Goal: Find specific page/section: Find specific page/section

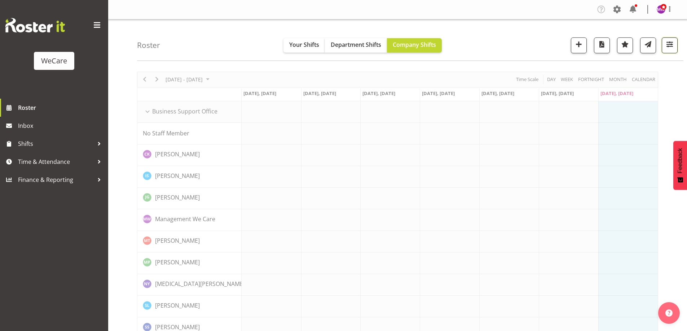
click at [671, 44] on span "button" at bounding box center [669, 44] width 9 height 9
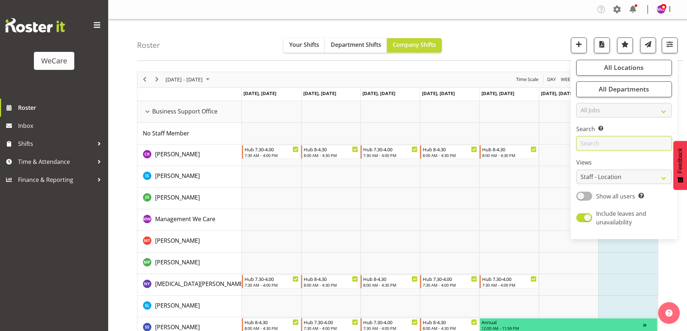
click at [618, 139] on input "text" at bounding box center [624, 143] width 96 height 14
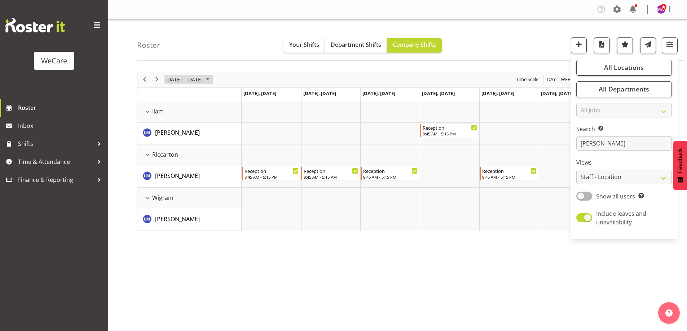
click at [203, 80] on span "[DATE] - [DATE]" at bounding box center [184, 79] width 39 height 9
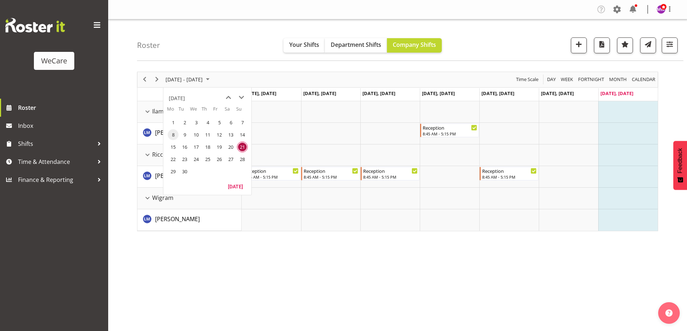
click at [174, 135] on span "8" at bounding box center [173, 134] width 11 height 11
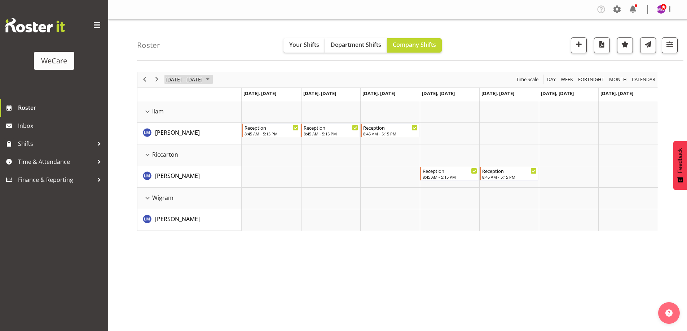
click at [175, 78] on span "[DATE] - [DATE]" at bounding box center [184, 79] width 39 height 9
click at [175, 145] on span "15" at bounding box center [173, 147] width 11 height 11
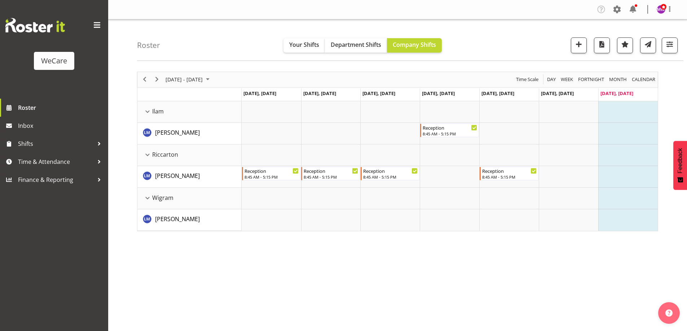
click at [678, 48] on div "Roster Your Shifts Department Shifts Company Shifts All Locations Clear Busines…" at bounding box center [410, 39] width 546 height 41
click at [675, 45] on button "button" at bounding box center [669, 45] width 16 height 16
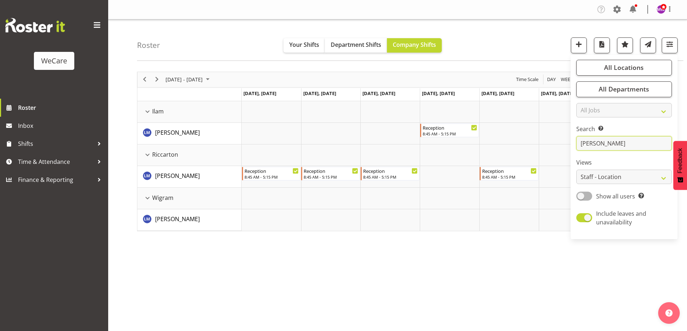
click at [617, 148] on input "[PERSON_NAME]" at bounding box center [624, 143] width 96 height 14
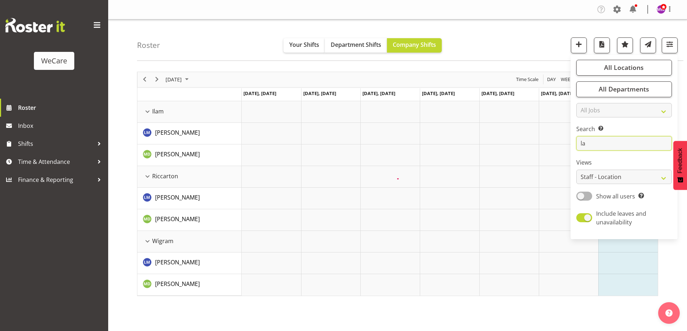
type input "l"
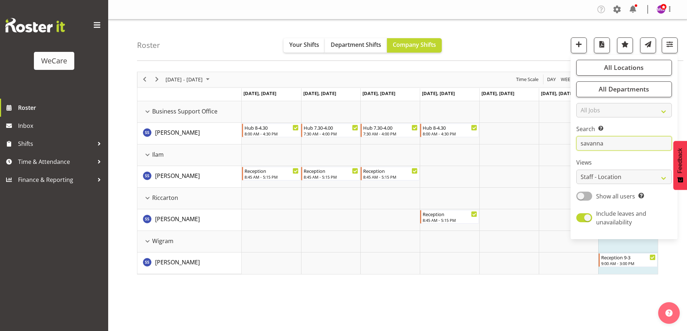
type input "savanna"
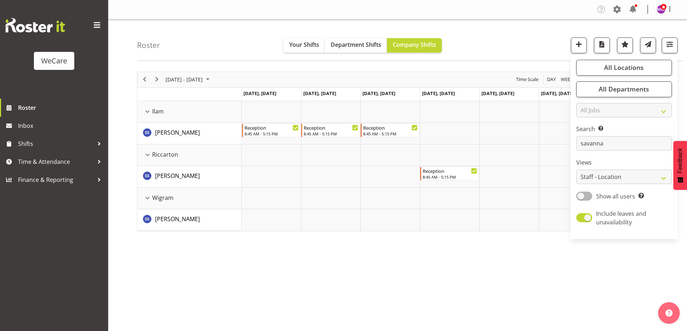
click at [372, 328] on div "[DATE] - [DATE] [DATE] Day Week Fortnight Month calendar Month Agenda Time Scal…" at bounding box center [412, 210] width 550 height 288
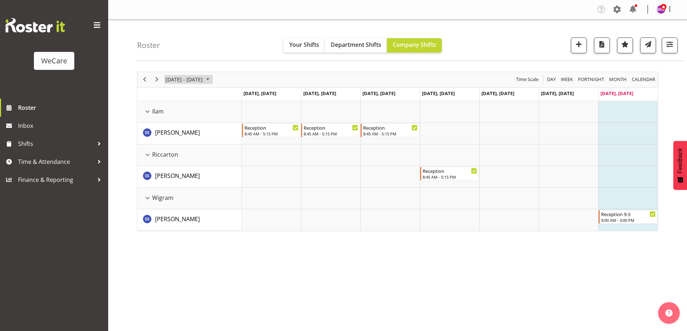
click at [203, 75] on span "[DATE] - [DATE]" at bounding box center [184, 79] width 39 height 9
click at [173, 130] on span "8" at bounding box center [173, 134] width 11 height 11
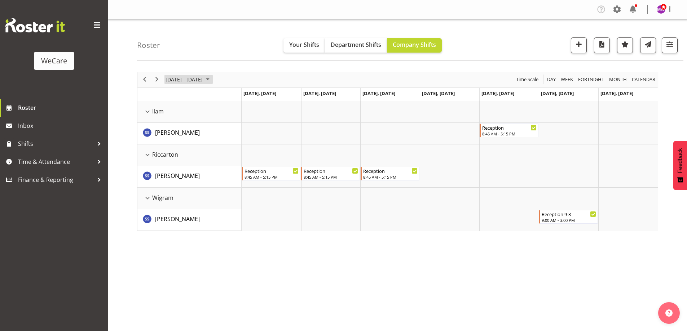
click at [176, 76] on span "[DATE] - [DATE]" at bounding box center [184, 79] width 39 height 9
click at [173, 146] on span "15" at bounding box center [173, 147] width 11 height 11
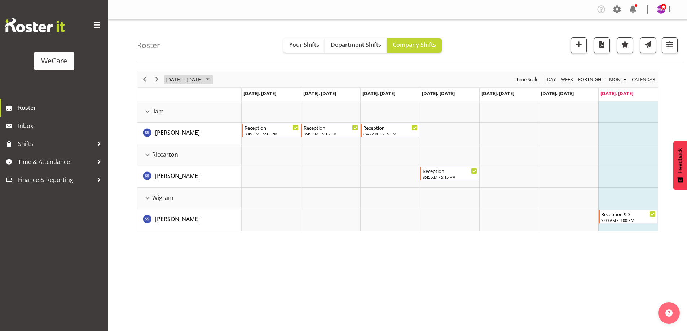
click at [203, 80] on span "[DATE] - [DATE]" at bounding box center [184, 79] width 39 height 9
click at [174, 135] on span "8" at bounding box center [173, 134] width 11 height 11
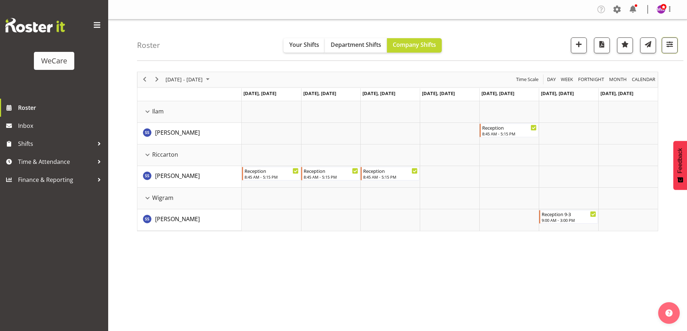
drag, startPoint x: 666, startPoint y: 44, endPoint x: 667, endPoint y: 50, distance: 6.5
click at [666, 44] on span "button" at bounding box center [669, 44] width 9 height 9
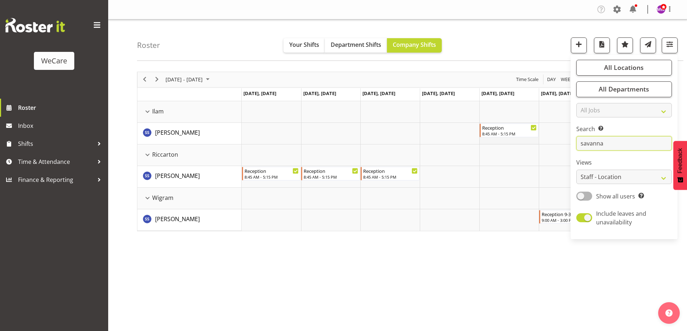
drag, startPoint x: 614, startPoint y: 144, endPoint x: 530, endPoint y: 141, distance: 84.0
click at [530, 141] on div "Roster Your Shifts Department Shifts Company Shifts All Locations Clear Busines…" at bounding box center [397, 186] width 578 height 335
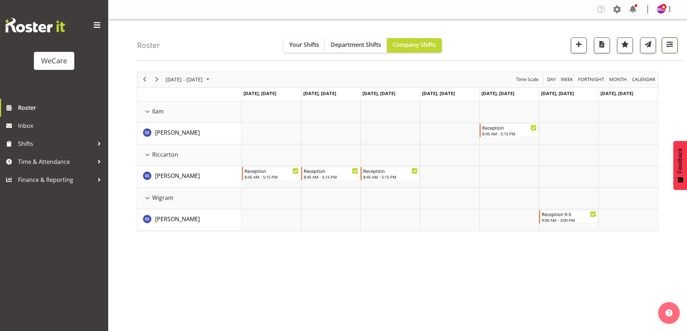
click at [668, 44] on span "button" at bounding box center [669, 44] width 9 height 9
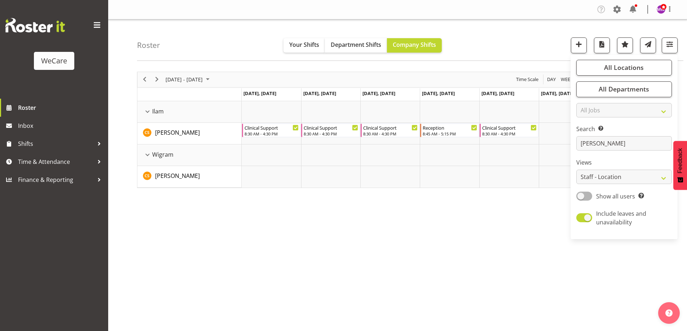
click at [305, 245] on div "[DATE] - [DATE] [DATE] Day Week Fortnight Month calendar Month Agenda Time Scal…" at bounding box center [412, 210] width 550 height 288
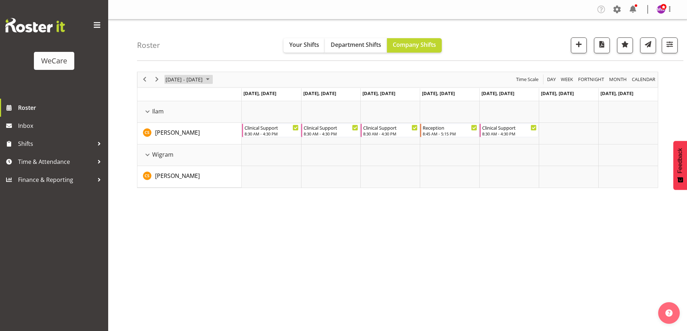
click at [196, 79] on span "[DATE] - [DATE]" at bounding box center [184, 79] width 39 height 9
click at [172, 147] on span "15" at bounding box center [173, 147] width 11 height 11
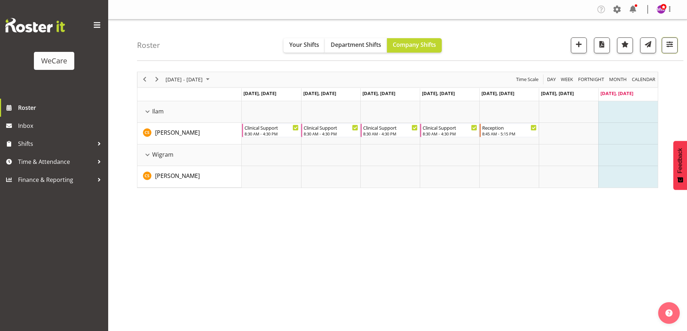
click at [669, 40] on span "button" at bounding box center [669, 44] width 9 height 9
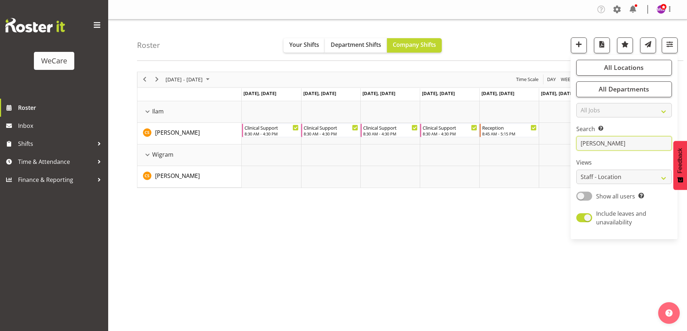
drag, startPoint x: 612, startPoint y: 138, endPoint x: 545, endPoint y: 153, distance: 68.3
click at [545, 152] on div "Roster Your Shifts Department Shifts Company Shifts All Locations Clear Busines…" at bounding box center [397, 186] width 578 height 335
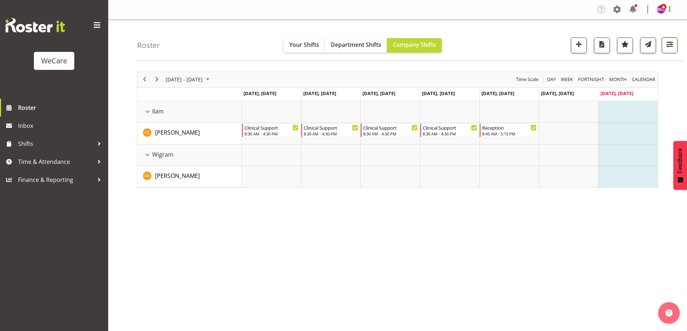
click at [670, 44] on span "button" at bounding box center [669, 44] width 9 height 9
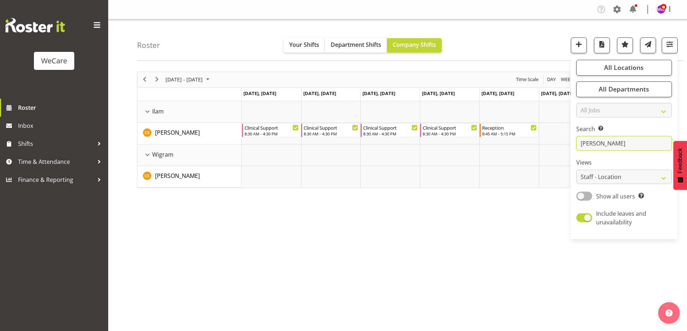
click at [613, 141] on input "[PERSON_NAME]" at bounding box center [624, 143] width 96 height 14
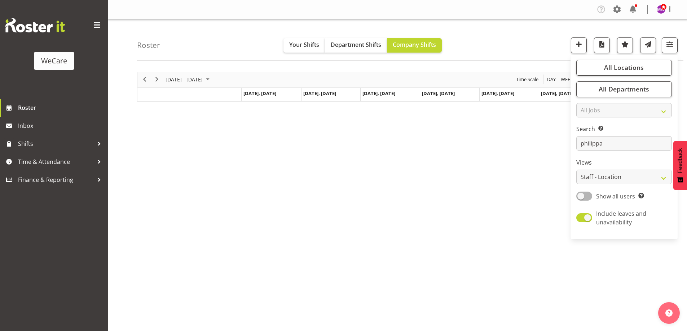
drag, startPoint x: 318, startPoint y: 221, endPoint x: 301, endPoint y: 201, distance: 26.2
click at [318, 221] on div "[DATE] - [DATE] [DATE] Day Week Fortnight Month calendar Month Agenda Time Scal…" at bounding box center [412, 210] width 550 height 288
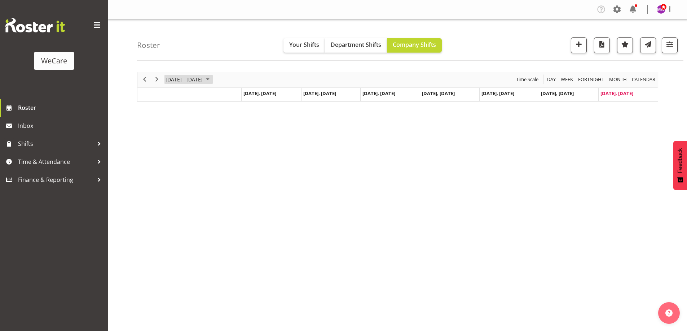
click at [203, 80] on span "[DATE] - [DATE]" at bounding box center [184, 79] width 39 height 9
click at [175, 134] on span "8" at bounding box center [173, 134] width 11 height 11
click at [671, 46] on span "button" at bounding box center [669, 44] width 9 height 9
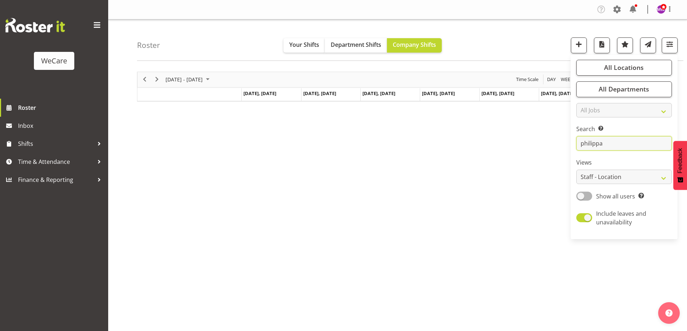
click at [608, 146] on input "philippa" at bounding box center [624, 143] width 96 height 14
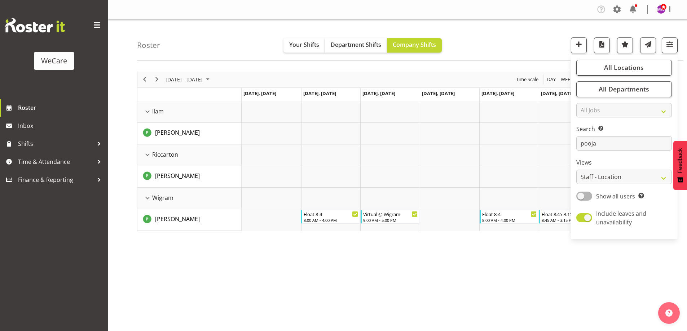
click at [309, 252] on div "[DATE] - [DATE] [DATE] Day Week Fortnight Month calendar Month Agenda Time Scal…" at bounding box center [412, 210] width 550 height 288
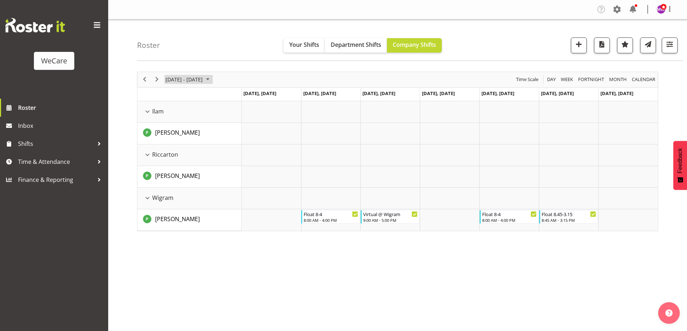
click at [174, 81] on span "[DATE] - [DATE]" at bounding box center [184, 79] width 39 height 9
click at [236, 287] on div "[DATE] - [DATE] [DATE] Day Week Fortnight Month calendar Month Agenda Time Scal…" at bounding box center [412, 210] width 550 height 288
click at [203, 79] on span "[DATE] - [DATE]" at bounding box center [184, 79] width 39 height 9
click at [175, 146] on span "15" at bounding box center [173, 147] width 11 height 11
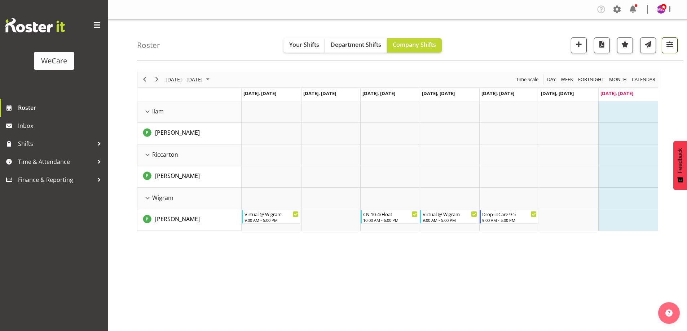
click at [670, 40] on span "button" at bounding box center [669, 44] width 9 height 9
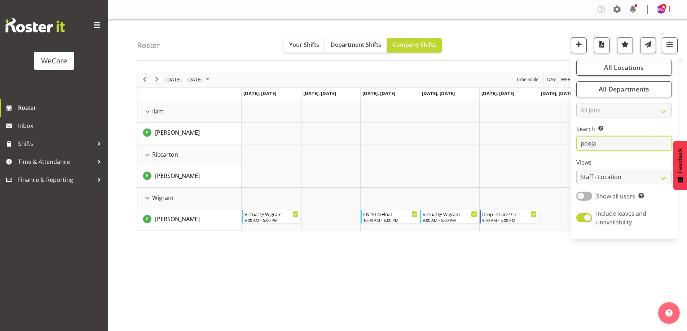
click at [618, 141] on input "pooja" at bounding box center [624, 143] width 96 height 14
type input "p"
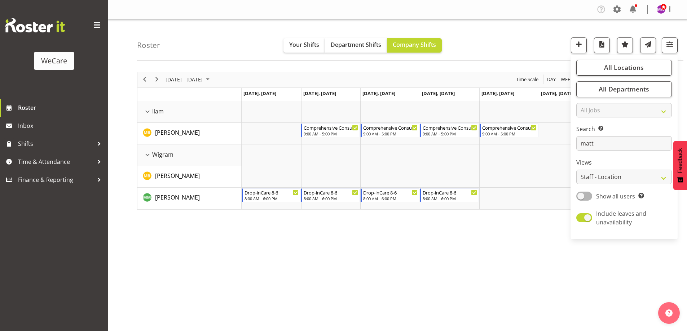
click at [246, 255] on div "[DATE] - [DATE] [DATE] Day Week Fortnight Month calendar Month Agenda Time Scal…" at bounding box center [412, 210] width 550 height 288
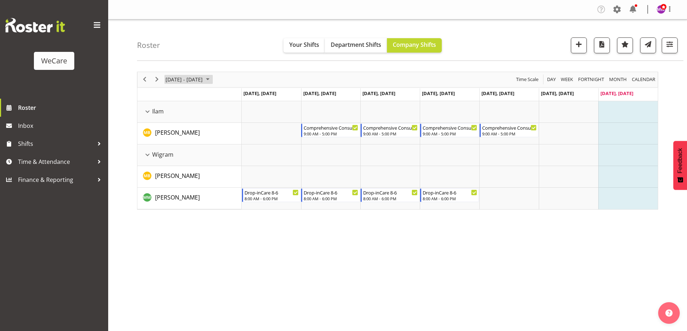
click at [203, 81] on span "[DATE] - [DATE]" at bounding box center [184, 79] width 39 height 9
click at [172, 132] on span "8" at bounding box center [173, 134] width 11 height 11
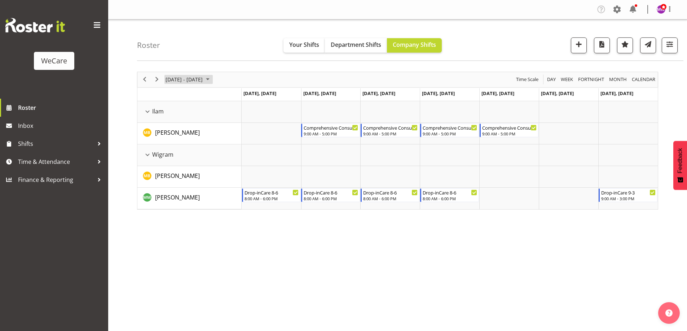
click at [188, 80] on span "[DATE] - [DATE]" at bounding box center [184, 79] width 39 height 9
click at [174, 147] on span "15" at bounding box center [173, 147] width 11 height 11
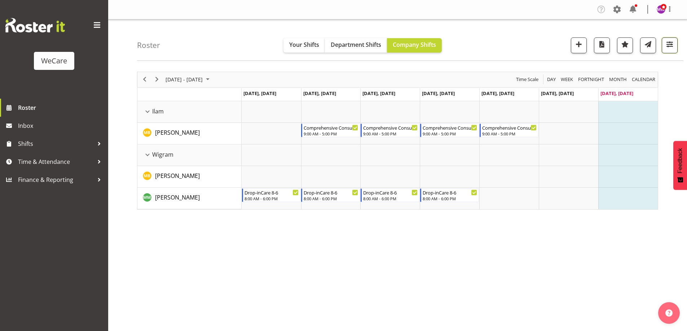
click at [671, 44] on span "button" at bounding box center [669, 44] width 9 height 9
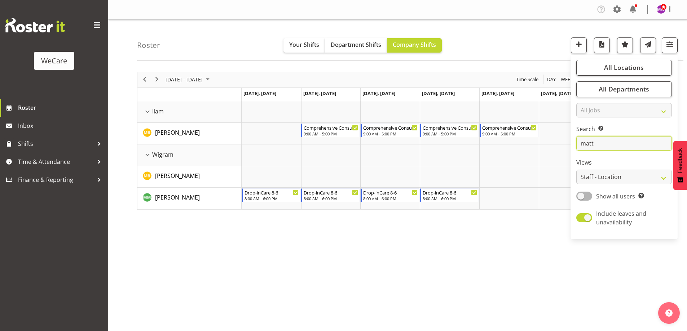
click at [610, 146] on input "matt" at bounding box center [624, 143] width 96 height 14
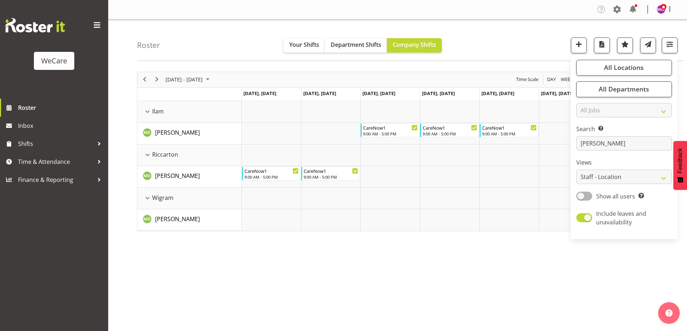
click at [334, 267] on div "[DATE] - [DATE] [DATE] Day Week Fortnight Month calendar Month Agenda Time Scal…" at bounding box center [412, 210] width 550 height 288
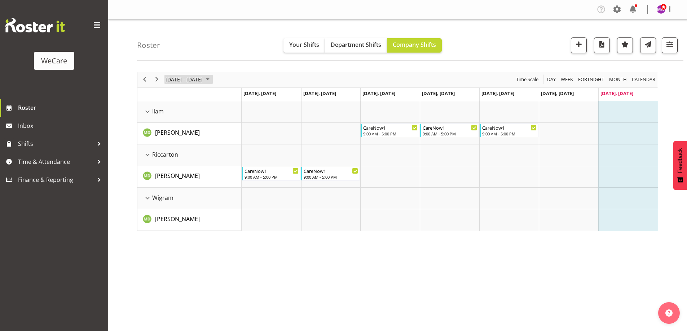
click at [200, 75] on span "[DATE] - [DATE]" at bounding box center [184, 79] width 39 height 9
click at [177, 134] on span "8" at bounding box center [173, 134] width 11 height 11
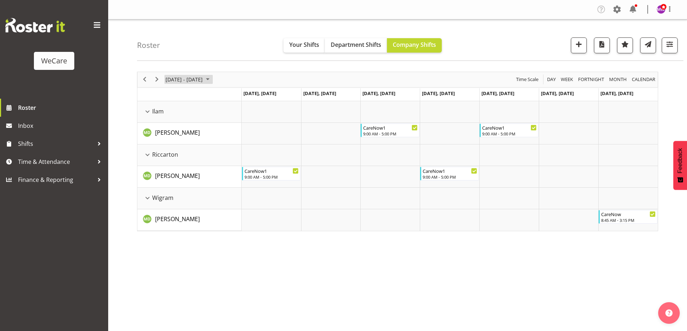
click at [190, 81] on span "[DATE] - [DATE]" at bounding box center [184, 79] width 39 height 9
drag, startPoint x: 177, startPoint y: 147, endPoint x: 178, endPoint y: 160, distance: 12.3
click at [177, 147] on span "15" at bounding box center [173, 147] width 11 height 11
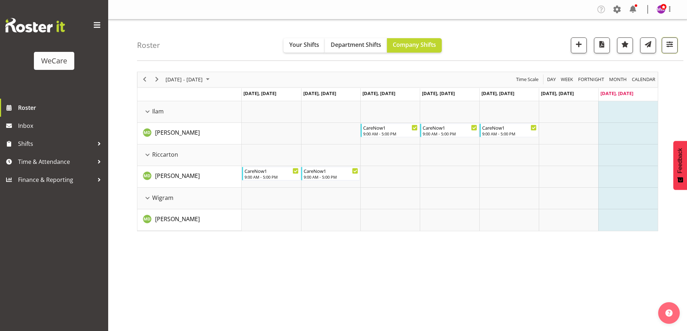
click at [675, 41] on button "button" at bounding box center [669, 45] width 16 height 16
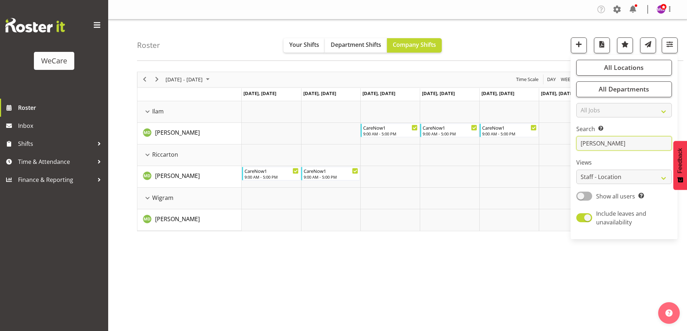
click at [611, 144] on input "[PERSON_NAME]" at bounding box center [624, 143] width 96 height 14
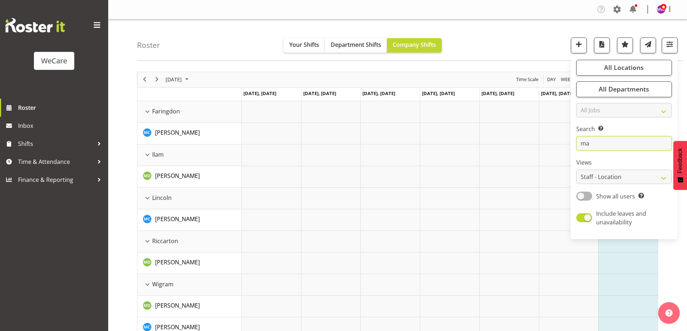
type input "m"
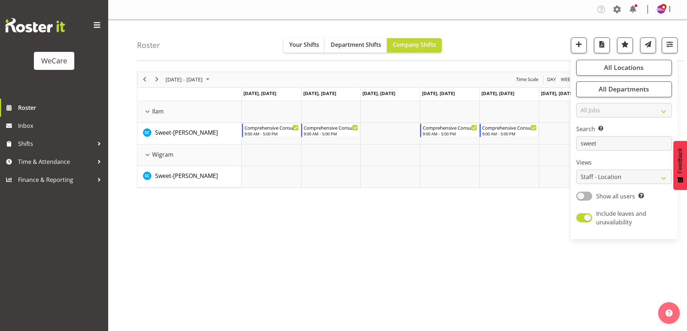
click at [301, 235] on div "[DATE] - [DATE] [DATE] Day Week Fortnight Month calendar Month Agenda Time Scal…" at bounding box center [412, 210] width 550 height 288
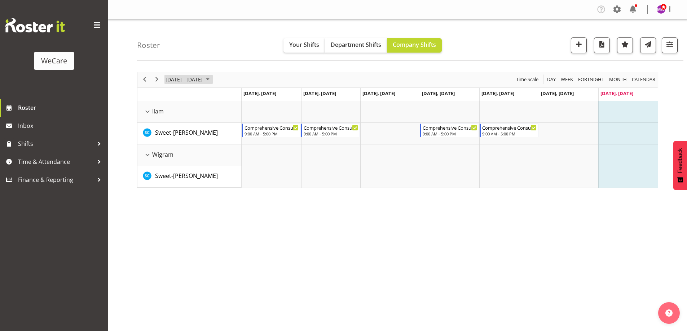
click at [200, 79] on span "[DATE] - [DATE]" at bounding box center [184, 79] width 39 height 9
click at [175, 133] on span "8" at bounding box center [173, 134] width 11 height 11
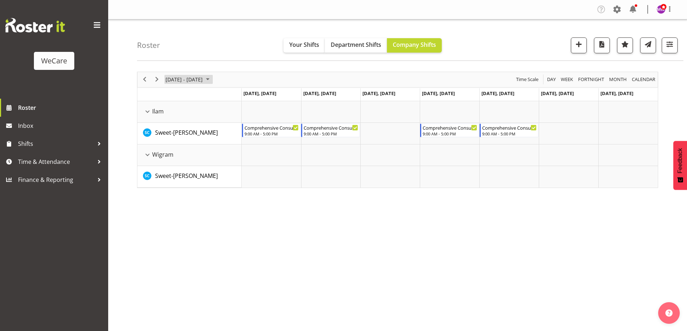
click at [196, 79] on span "[DATE] - [DATE]" at bounding box center [184, 79] width 39 height 9
click at [174, 146] on span "15" at bounding box center [173, 147] width 11 height 11
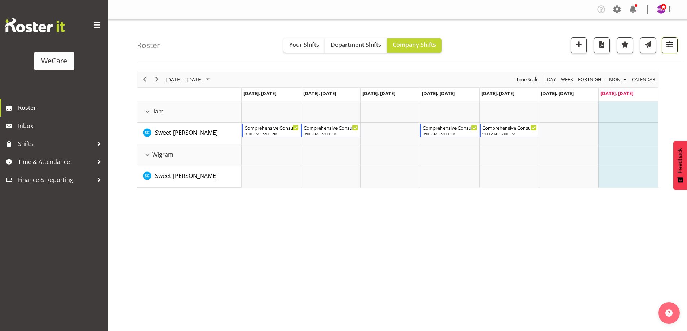
click at [671, 39] on button "button" at bounding box center [669, 45] width 16 height 16
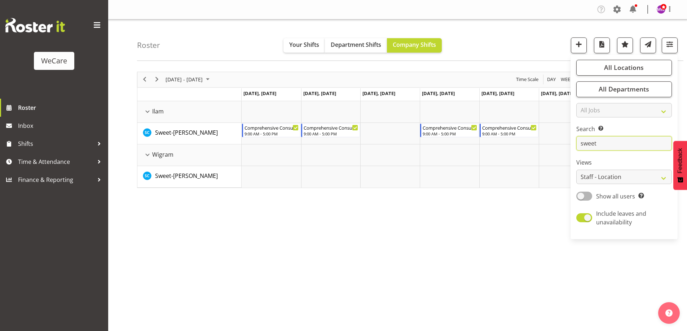
click at [609, 145] on input "sweet" at bounding box center [624, 143] width 96 height 14
type input "s"
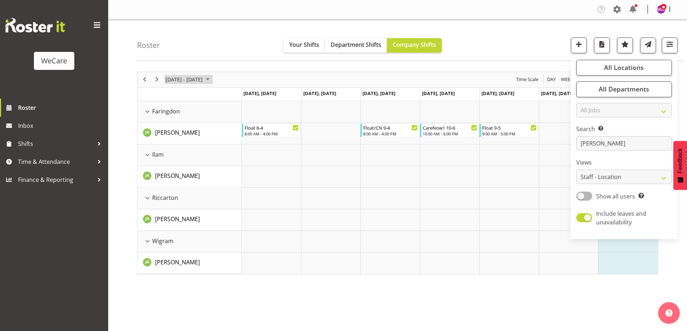
click at [181, 79] on span "[DATE] - [DATE]" at bounding box center [184, 79] width 39 height 9
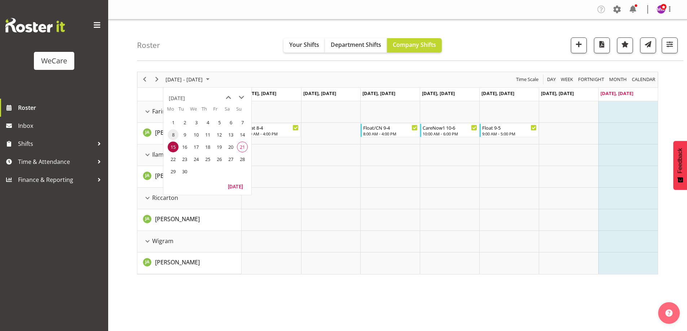
click at [172, 137] on span "8" at bounding box center [173, 134] width 11 height 11
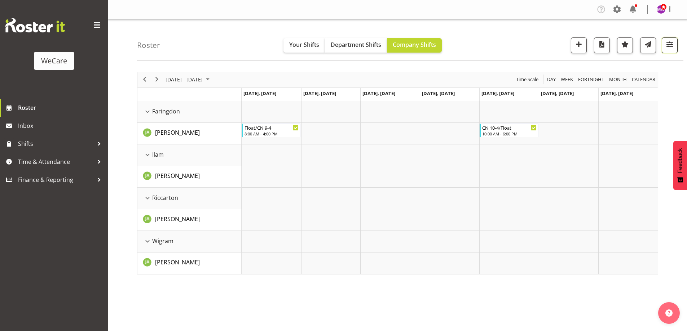
click at [670, 44] on span "button" at bounding box center [669, 44] width 9 height 9
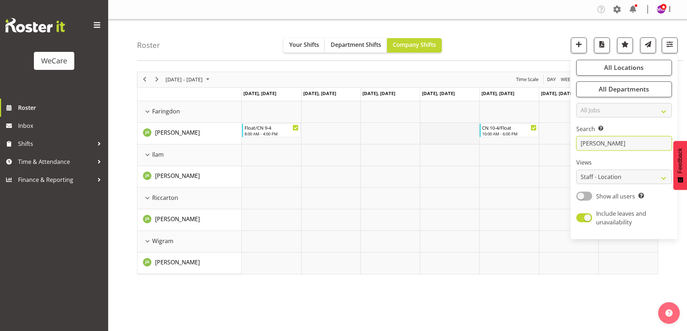
drag, startPoint x: 613, startPoint y: 141, endPoint x: 425, endPoint y: 125, distance: 189.1
click at [430, 133] on div "Roster Your Shifts Department Shifts Company Shifts All Locations Clear Busines…" at bounding box center [397, 186] width 578 height 335
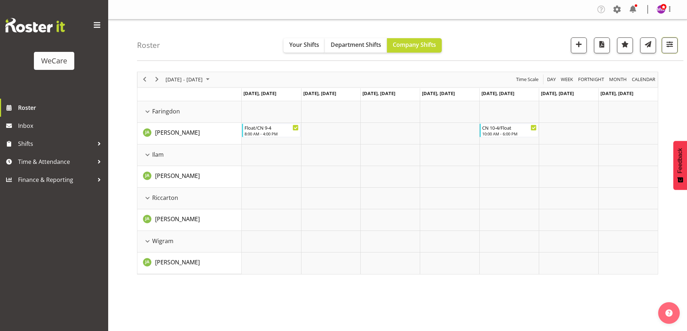
click at [668, 45] on span "button" at bounding box center [669, 44] width 9 height 9
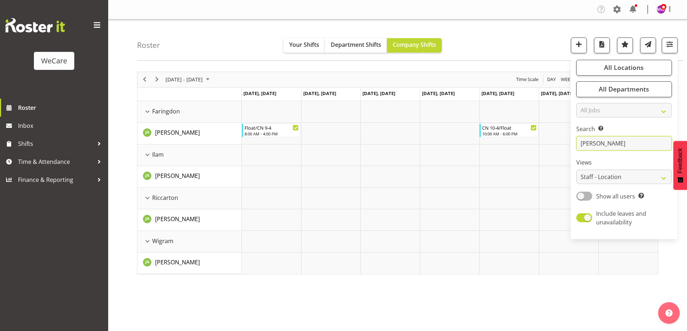
click at [600, 146] on input "[PERSON_NAME]" at bounding box center [624, 143] width 96 height 14
type input "j"
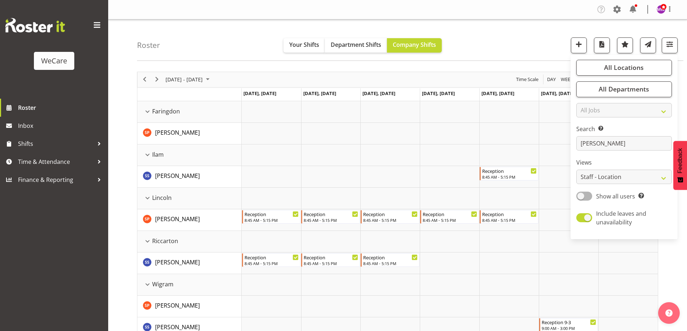
click at [217, 33] on div "Roster Your Shifts Department Shifts Company Shifts All Locations Clear Busines…" at bounding box center [410, 39] width 546 height 41
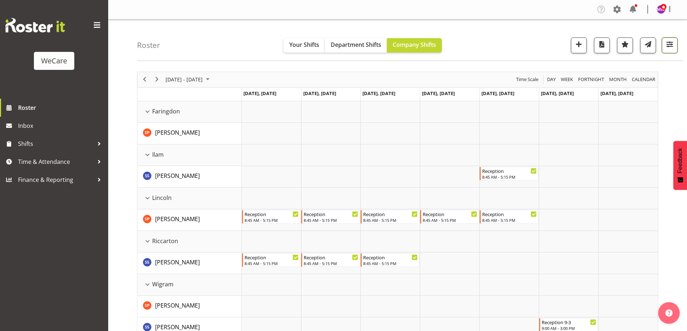
click at [674, 42] on span "button" at bounding box center [669, 44] width 9 height 9
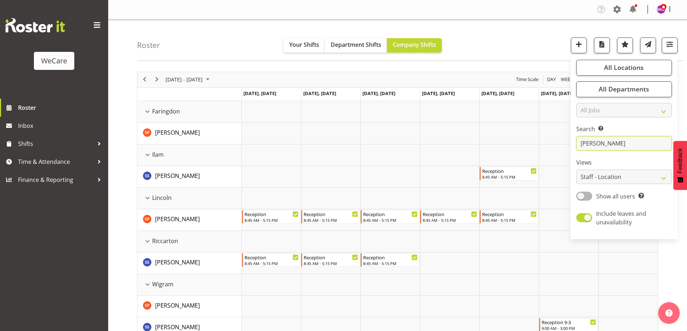
click at [605, 146] on input "[PERSON_NAME]" at bounding box center [624, 143] width 96 height 14
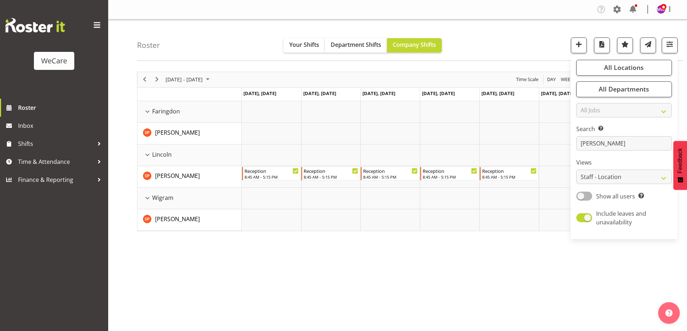
click at [412, 259] on div "[DATE] - [DATE] [DATE] Day Week Fortnight Month calendar Month Agenda Time Scal…" at bounding box center [412, 210] width 550 height 288
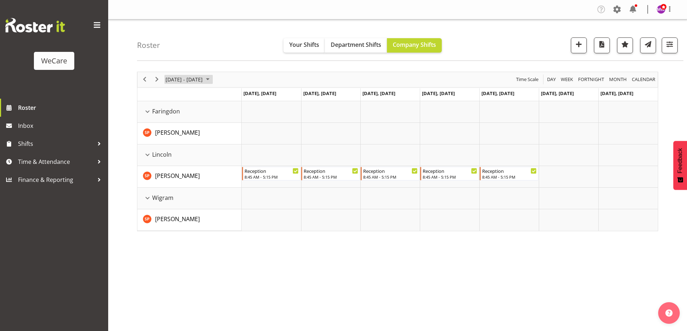
click at [190, 79] on span "[DATE] - [DATE]" at bounding box center [184, 79] width 39 height 9
click at [174, 146] on span "15" at bounding box center [173, 147] width 11 height 11
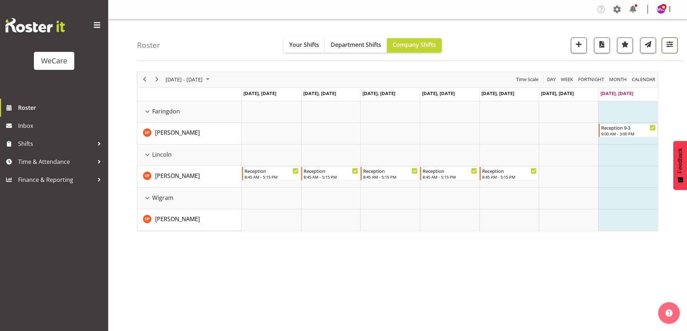
click at [669, 45] on span "button" at bounding box center [669, 44] width 9 height 9
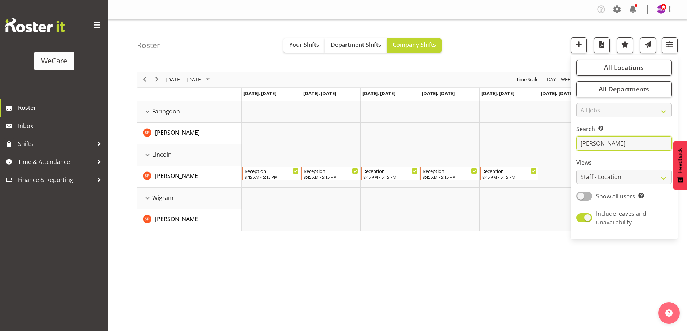
click at [621, 138] on input "[PERSON_NAME]" at bounding box center [624, 143] width 96 height 14
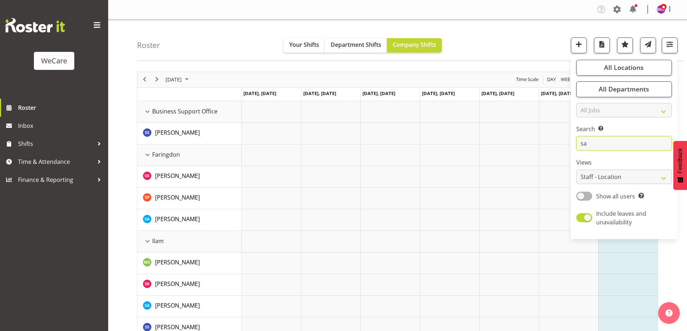
type input "s"
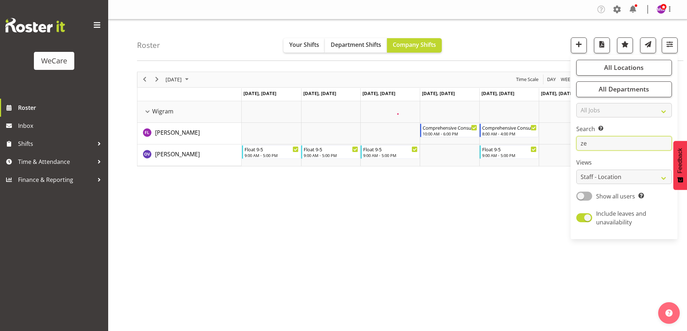
type input "z"
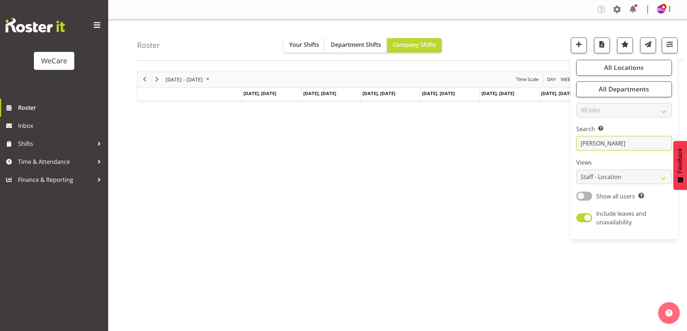
click at [618, 146] on input "[PERSON_NAME]" at bounding box center [624, 143] width 96 height 14
type input "b"
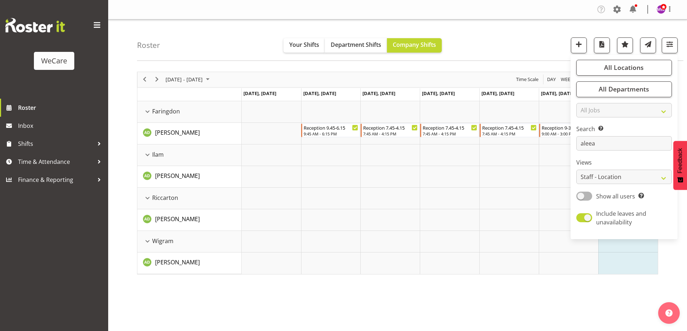
click at [335, 303] on div "[DATE] - [DATE] [DATE] Day Week Fortnight Month calendar Month Agenda Time Scal…" at bounding box center [412, 210] width 550 height 288
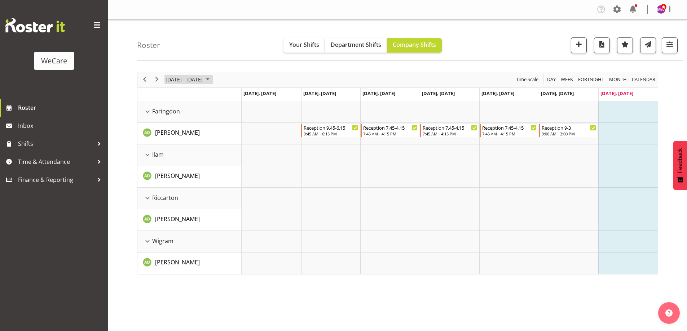
click at [193, 79] on span "[DATE] - [DATE]" at bounding box center [184, 79] width 39 height 9
click at [170, 134] on span "8" at bounding box center [173, 134] width 11 height 11
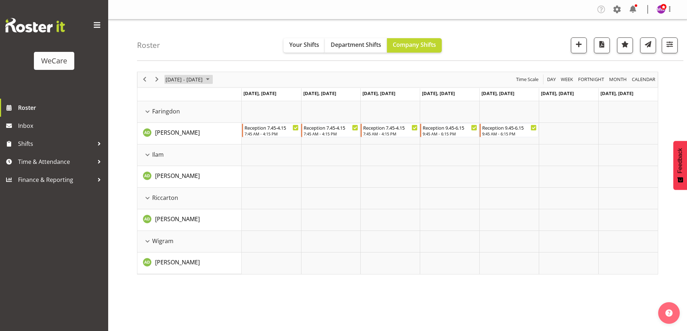
click at [200, 82] on span "[DATE] - [DATE]" at bounding box center [184, 79] width 39 height 9
click at [172, 149] on span "15" at bounding box center [173, 147] width 11 height 11
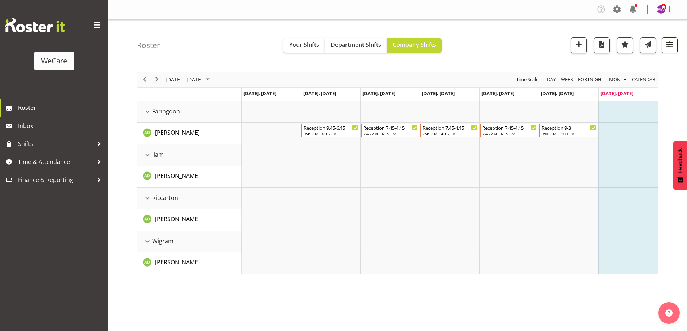
click at [672, 42] on span "button" at bounding box center [669, 44] width 9 height 9
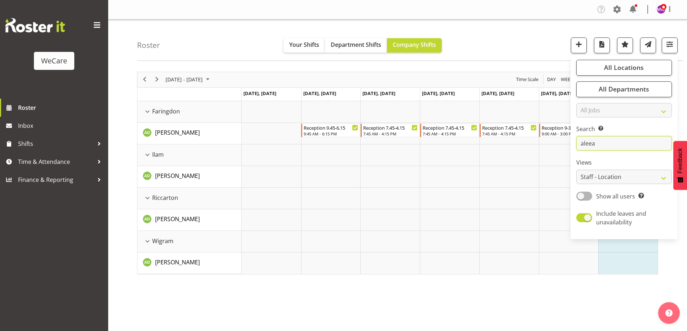
click at [598, 144] on input "aleea" at bounding box center [624, 143] width 96 height 14
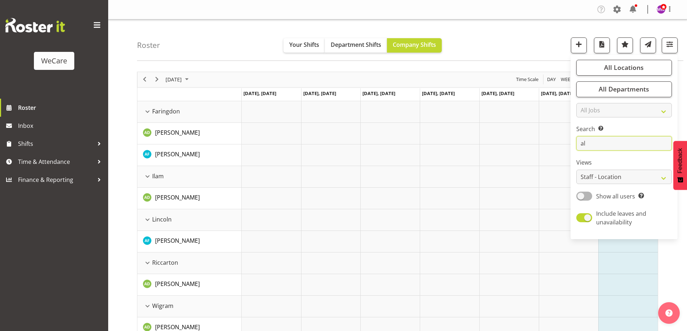
type input "a"
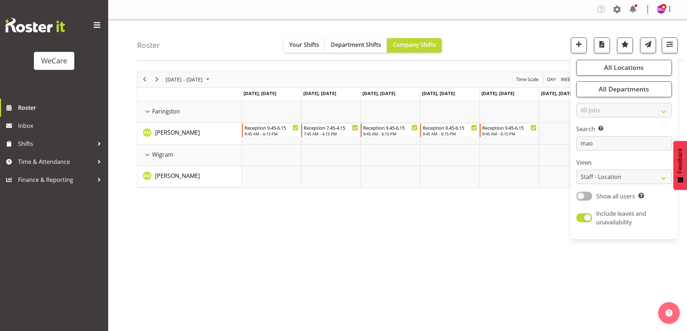
click at [345, 264] on div "[DATE] - [DATE] [DATE] Day Week Fortnight Month calendar Month Agenda Time Scal…" at bounding box center [412, 210] width 550 height 288
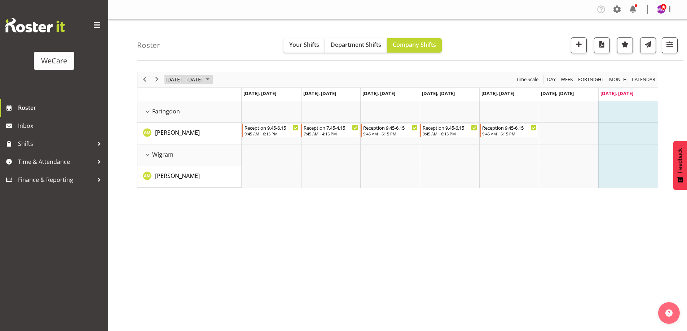
click at [181, 82] on span "[DATE] - [DATE]" at bounding box center [184, 79] width 39 height 9
click at [173, 137] on span "8" at bounding box center [173, 134] width 11 height 11
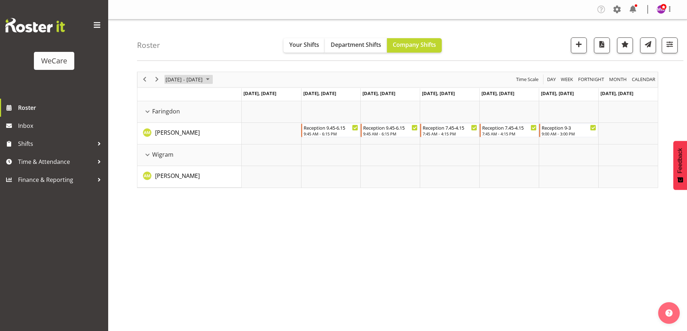
click at [203, 80] on span "[DATE] - [DATE]" at bounding box center [184, 79] width 39 height 9
click at [170, 147] on span "15" at bounding box center [173, 147] width 11 height 11
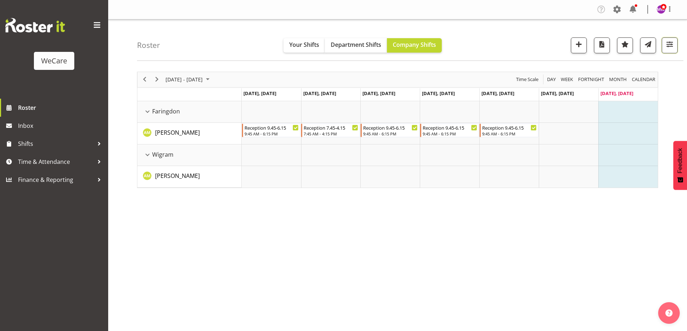
drag, startPoint x: 673, startPoint y: 49, endPoint x: 659, endPoint y: 76, distance: 30.3
click at [673, 49] on button "button" at bounding box center [669, 45] width 16 height 16
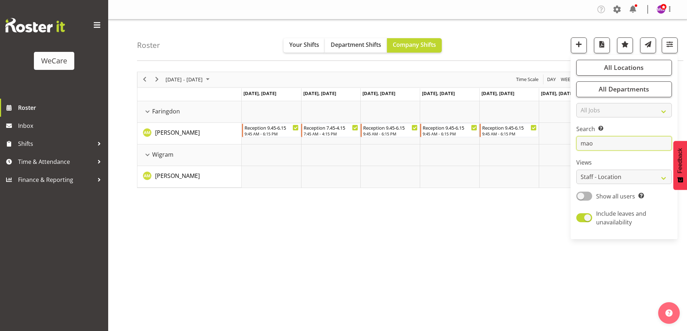
click at [602, 143] on input "mao" at bounding box center [624, 143] width 96 height 14
type input "m"
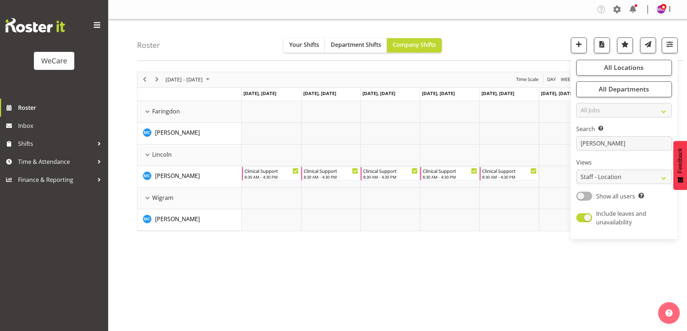
click at [246, 28] on div "Roster Your Shifts Department Shifts Company Shifts All Locations Clear Busines…" at bounding box center [410, 39] width 546 height 41
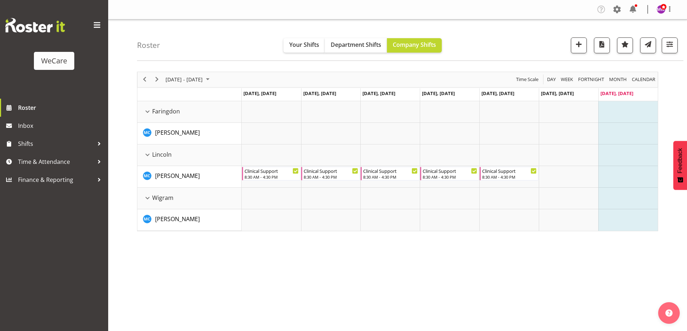
click at [283, 260] on div "[DATE] - [DATE] [DATE] Day Week Fortnight Month calendar Month Agenda Time Scal…" at bounding box center [412, 210] width 550 height 288
click at [183, 81] on span "[DATE] - [DATE]" at bounding box center [184, 79] width 39 height 9
click at [174, 135] on span "8" at bounding box center [173, 134] width 11 height 11
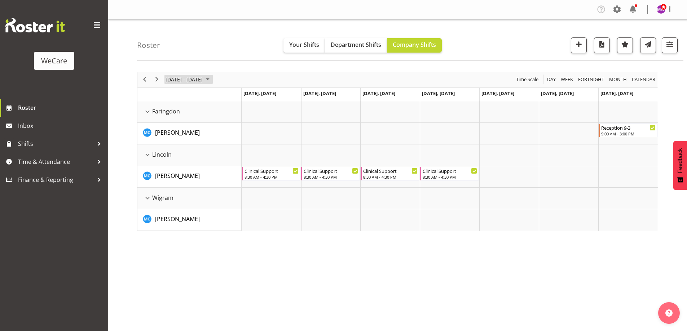
click at [185, 79] on span "[DATE] - [DATE]" at bounding box center [184, 79] width 39 height 9
click at [174, 147] on span "15" at bounding box center [173, 147] width 11 height 11
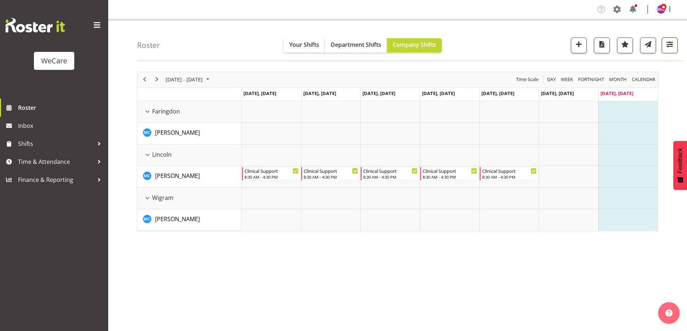
click at [669, 41] on span "button" at bounding box center [669, 44] width 9 height 9
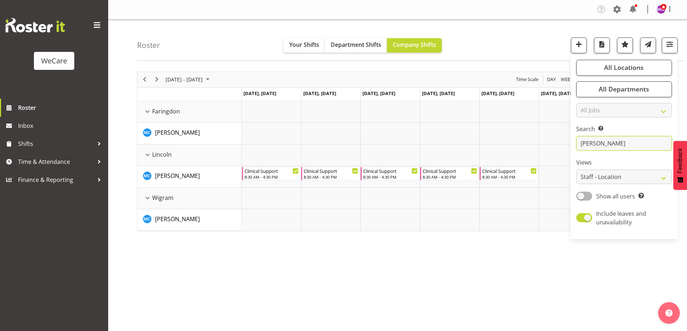
click at [604, 143] on input "[PERSON_NAME]" at bounding box center [624, 143] width 96 height 14
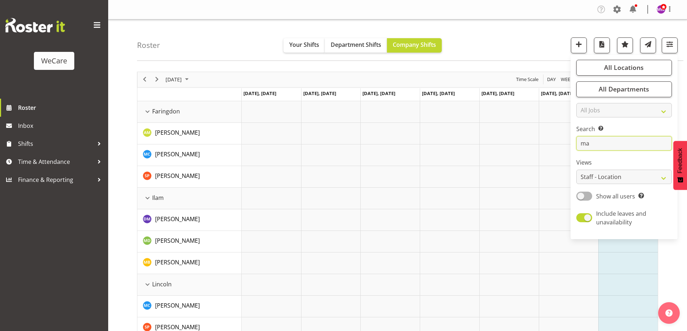
type input "m"
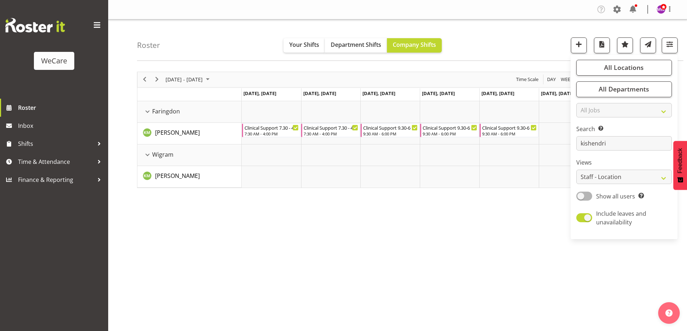
click at [493, 250] on div "[DATE] - [DATE] [DATE] Day Week Fortnight Month calendar Month Agenda Time Scal…" at bounding box center [412, 210] width 550 height 288
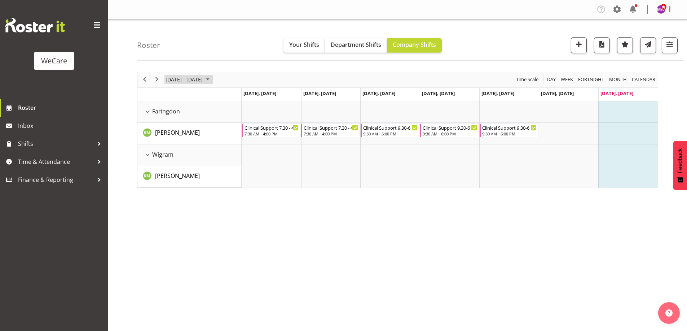
click at [194, 77] on span "[DATE] - [DATE]" at bounding box center [184, 79] width 39 height 9
click at [173, 133] on span "8" at bounding box center [173, 134] width 11 height 11
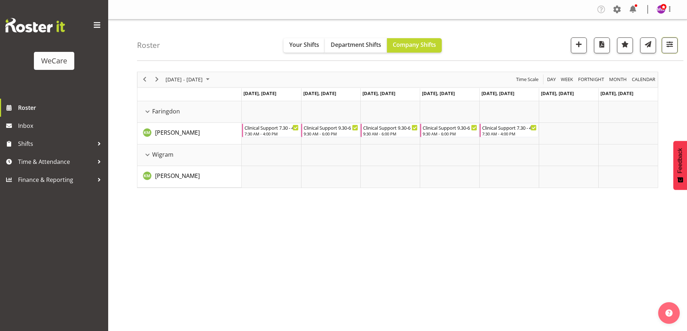
click at [668, 44] on span "button" at bounding box center [669, 44] width 9 height 9
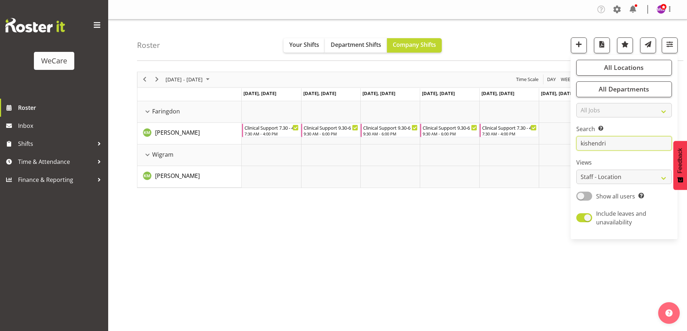
click at [614, 147] on input "kishendri" at bounding box center [624, 143] width 96 height 14
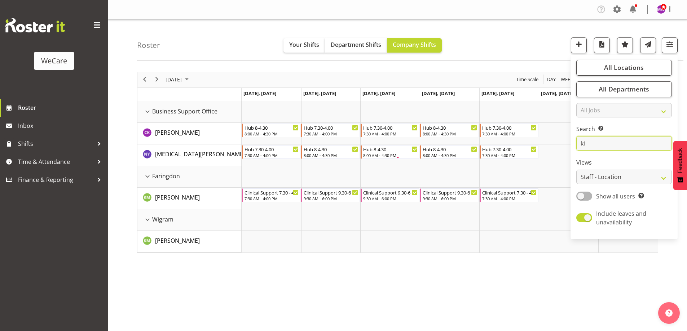
type input "k"
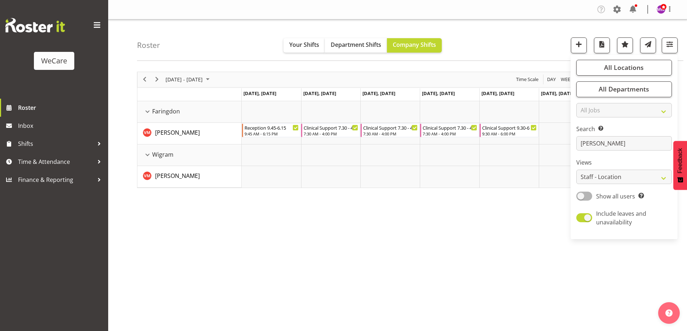
click at [302, 265] on div "[DATE] - [DATE] [DATE] Day Week Fortnight Month calendar Month Agenda Time Scal…" at bounding box center [412, 210] width 550 height 288
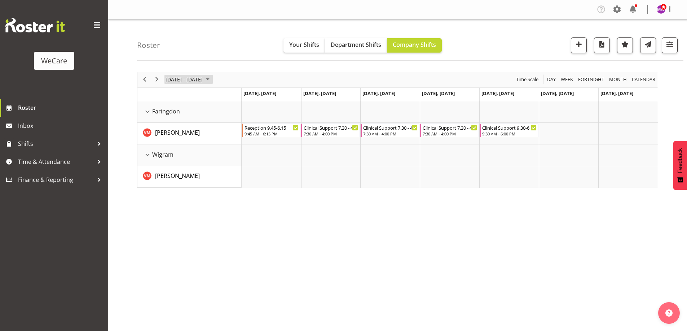
click at [188, 78] on span "[DATE] - [DATE]" at bounding box center [184, 79] width 39 height 9
click at [172, 126] on span "1" at bounding box center [173, 122] width 11 height 11
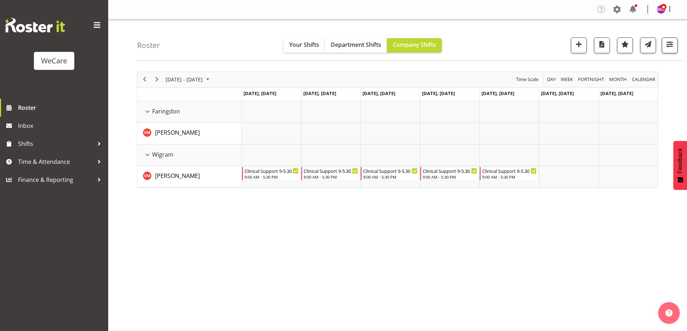
click at [662, 46] on div at bounding box center [667, 45] width 22 height 16
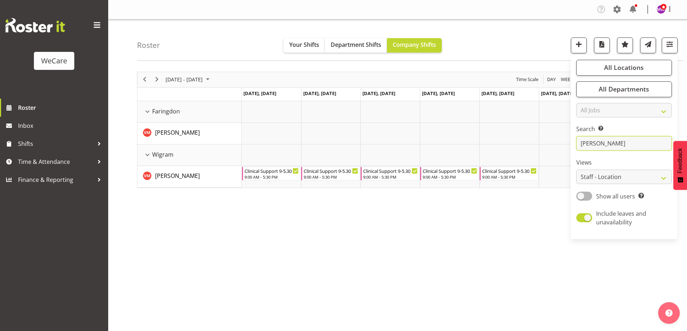
drag, startPoint x: 609, startPoint y: 143, endPoint x: 533, endPoint y: 150, distance: 76.8
click at [533, 150] on div "Roster Your Shifts Department Shifts Company Shifts All Locations Clear Busines…" at bounding box center [397, 186] width 578 height 335
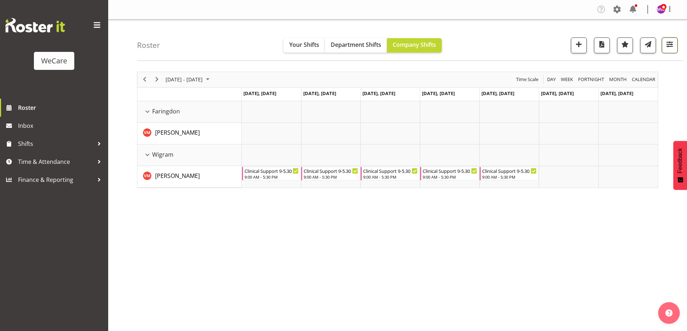
click at [669, 41] on span "button" at bounding box center [669, 44] width 9 height 9
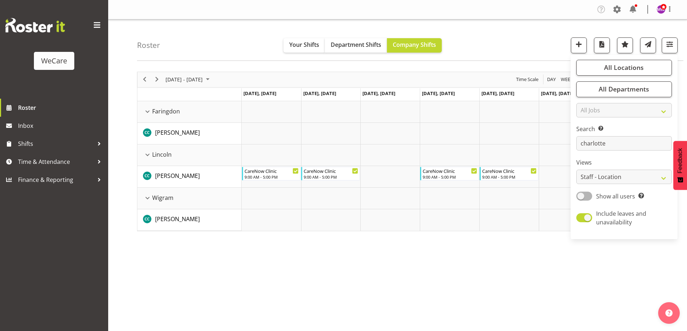
click at [266, 272] on div "[DATE] - [DATE] [DATE] Day Week Fortnight Month calendar Month Agenda Time Scal…" at bounding box center [412, 210] width 550 height 288
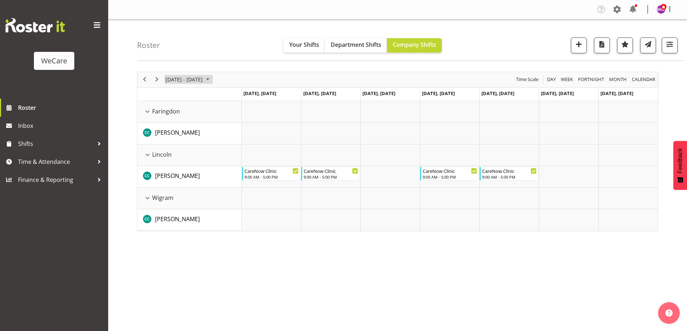
click at [203, 79] on span "[DATE] - [DATE]" at bounding box center [184, 79] width 39 height 9
click at [174, 136] on span "8" at bounding box center [173, 134] width 11 height 11
click at [195, 79] on span "[DATE] - [DATE]" at bounding box center [184, 79] width 39 height 9
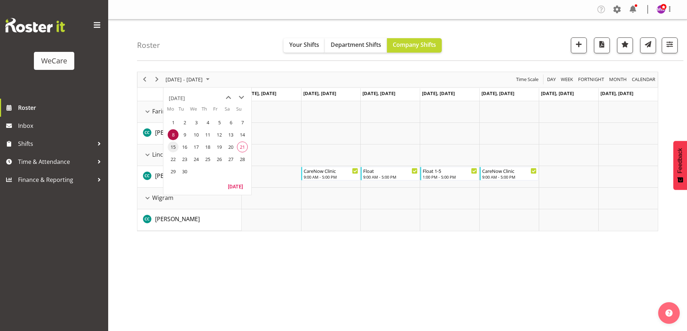
click at [172, 147] on span "15" at bounding box center [173, 147] width 11 height 11
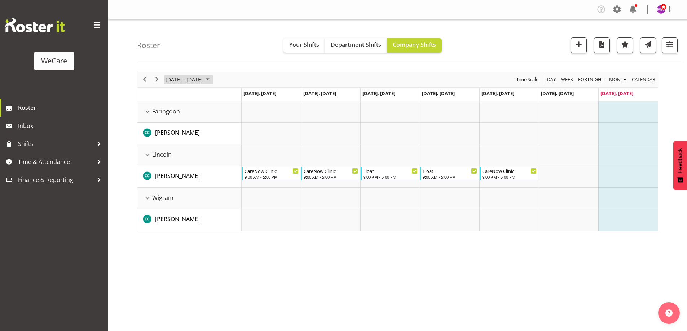
click at [172, 83] on span "[DATE] - [DATE]" at bounding box center [184, 79] width 39 height 9
click at [173, 158] on span "22" at bounding box center [173, 159] width 11 height 11
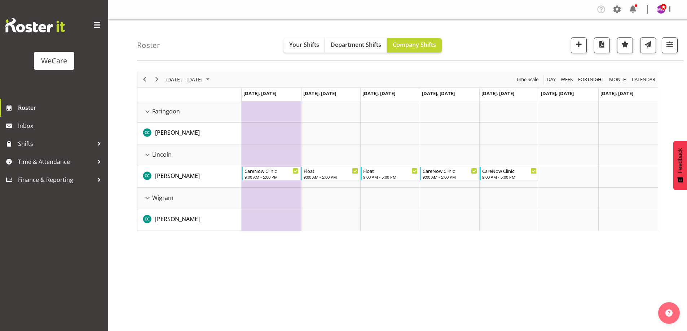
click at [287, 281] on div "[DATE] - [DATE] [DATE] Day Week Fortnight Month calendar Month Agenda Time Scal…" at bounding box center [412, 210] width 550 height 288
click at [669, 40] on span "button" at bounding box center [669, 44] width 9 height 9
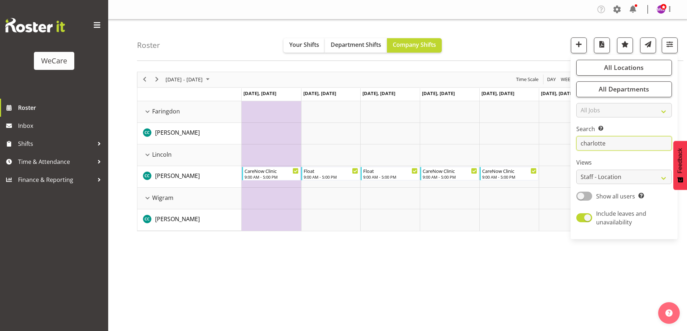
drag, startPoint x: 614, startPoint y: 141, endPoint x: 400, endPoint y: 178, distance: 216.9
click at [400, 178] on div "Roster Your Shifts Department Shifts Company Shifts All Locations Clear Busines…" at bounding box center [397, 186] width 578 height 335
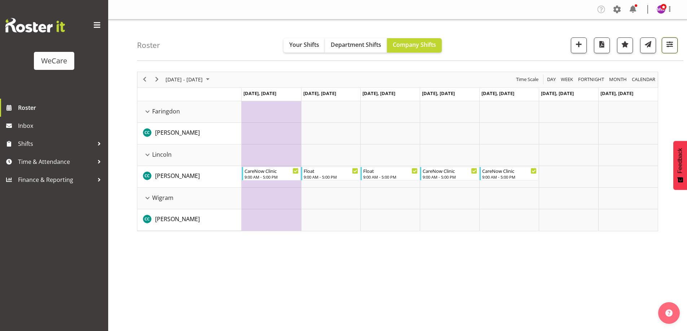
click at [674, 45] on span "button" at bounding box center [669, 44] width 9 height 9
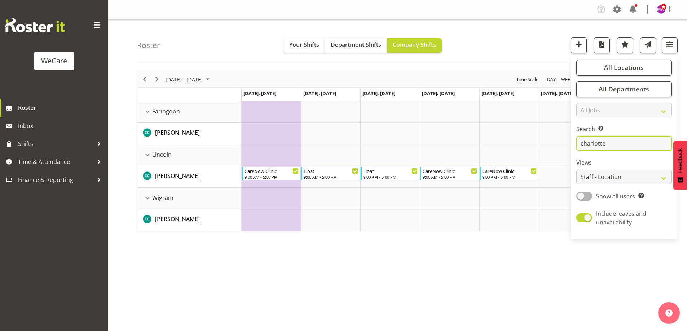
click at [629, 143] on input "charlotte" at bounding box center [624, 143] width 96 height 14
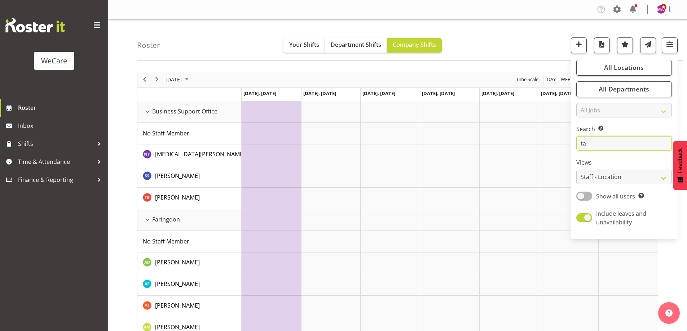
type input "t"
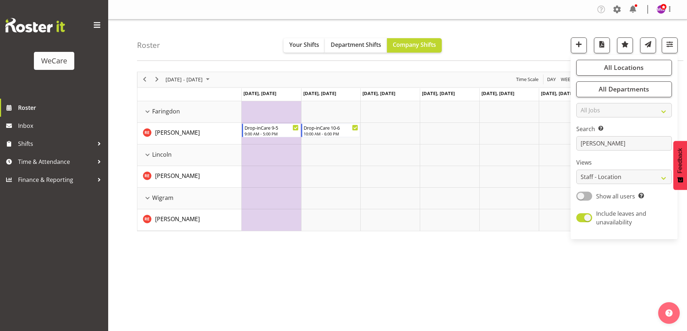
drag, startPoint x: 326, startPoint y: 304, endPoint x: 320, endPoint y: 290, distance: 15.3
click at [326, 304] on div "[DATE] - [DATE] [DATE] Day Week Fortnight Month calendar Month Agenda Time Scal…" at bounding box center [412, 210] width 550 height 288
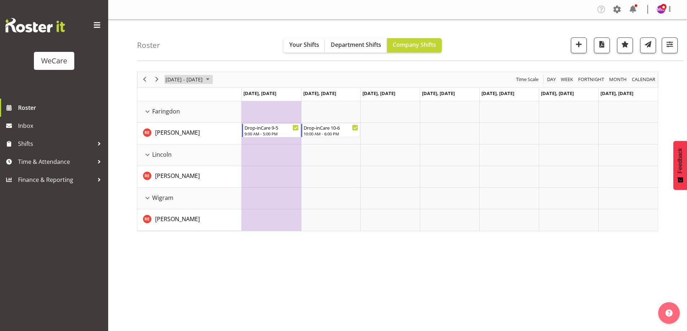
drag, startPoint x: 192, startPoint y: 82, endPoint x: 190, endPoint y: 78, distance: 4.4
click at [191, 80] on span "[DATE] - [DATE]" at bounding box center [184, 79] width 39 height 9
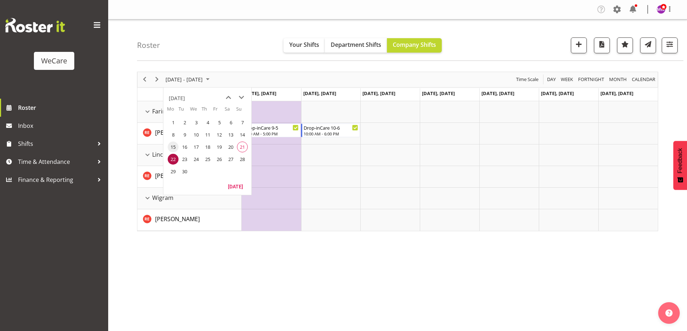
click at [171, 147] on span "15" at bounding box center [173, 147] width 11 height 11
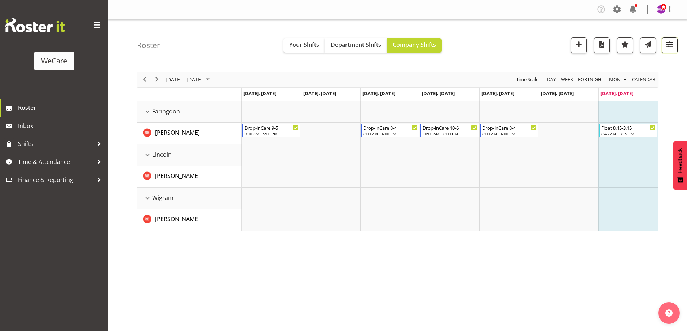
click at [671, 48] on span "button" at bounding box center [669, 44] width 9 height 9
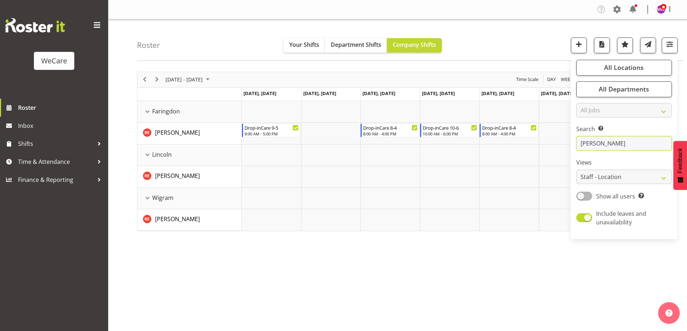
drag, startPoint x: 587, startPoint y: 145, endPoint x: 560, endPoint y: 144, distance: 27.0
click at [560, 144] on div "Roster Your Shifts Department Shifts Company Shifts All Locations Clear Busines…" at bounding box center [397, 186] width 578 height 335
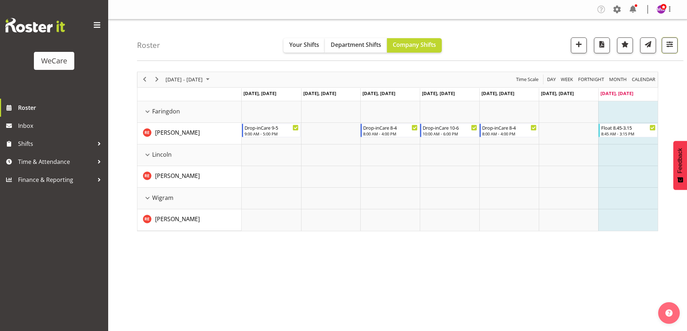
click at [670, 45] on span "button" at bounding box center [669, 44] width 9 height 9
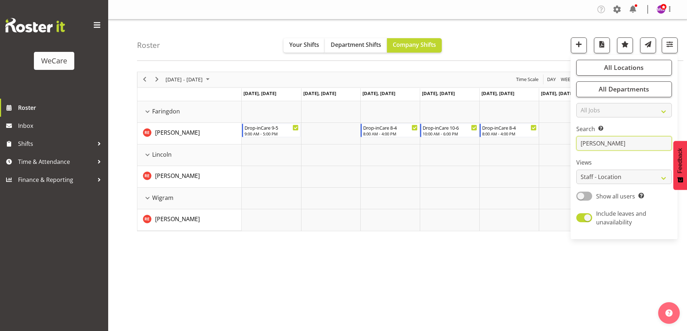
click at [599, 138] on input "[PERSON_NAME]" at bounding box center [624, 143] width 96 height 14
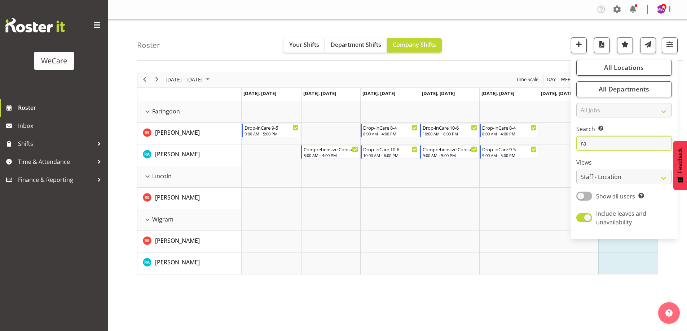
type input "r"
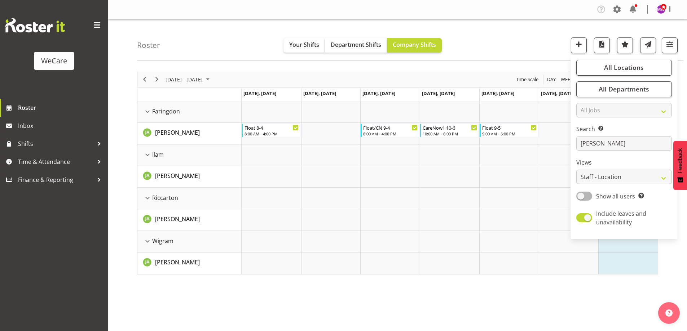
click at [225, 44] on div "Roster Your Shifts Department Shifts Company Shifts All Locations Clear Busines…" at bounding box center [410, 39] width 546 height 41
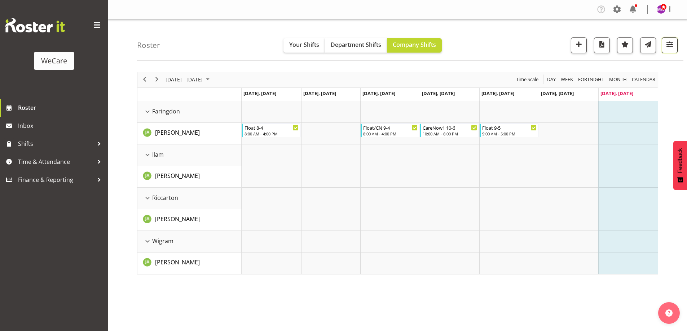
click at [676, 41] on button "button" at bounding box center [669, 45] width 16 height 16
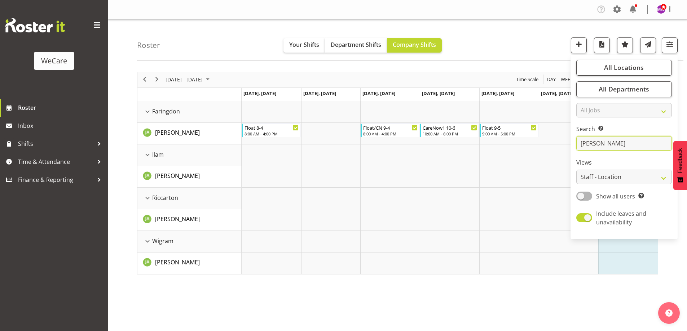
click at [619, 148] on input "[PERSON_NAME]" at bounding box center [624, 143] width 96 height 14
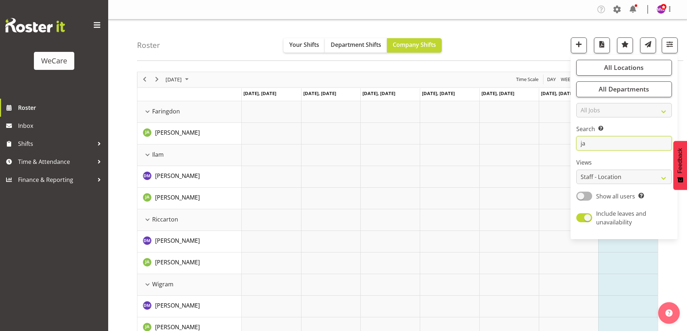
type input "j"
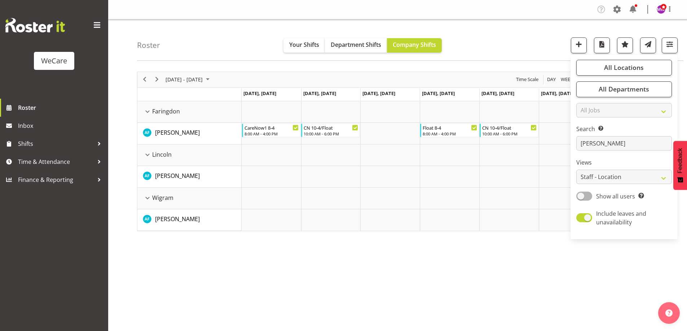
click at [419, 277] on div "[DATE] - [DATE] [DATE] Day Week Fortnight Month calendar Month Agenda Time Scal…" at bounding box center [412, 210] width 550 height 288
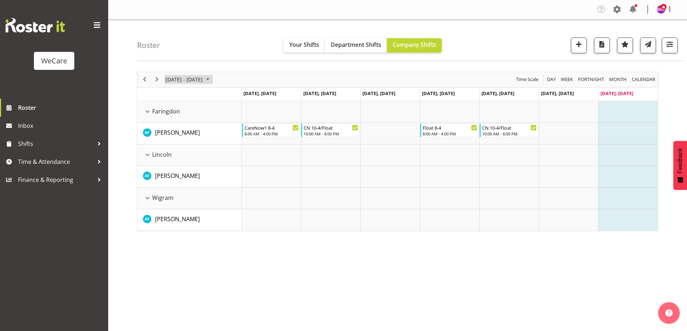
click at [203, 79] on span "[DATE] - [DATE]" at bounding box center [184, 79] width 39 height 9
click at [169, 133] on span "8" at bounding box center [173, 134] width 11 height 11
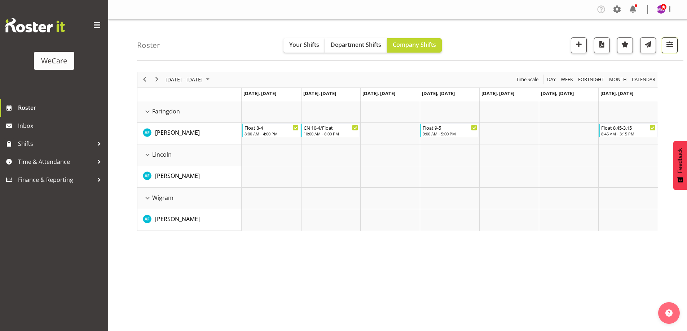
click at [668, 37] on button "button" at bounding box center [669, 45] width 16 height 16
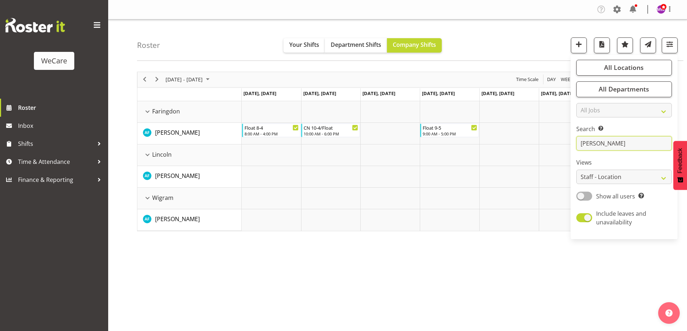
click at [617, 143] on input "[PERSON_NAME]" at bounding box center [624, 143] width 96 height 14
type input "a"
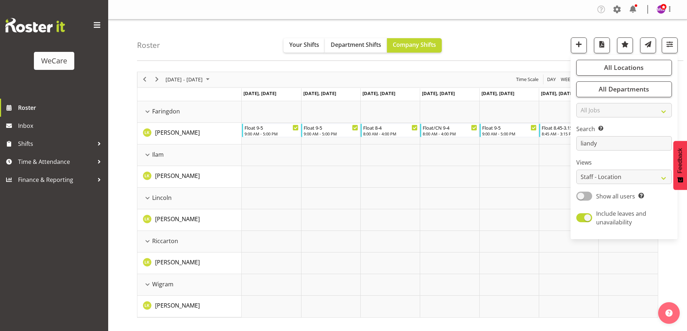
click at [224, 42] on div "Roster Your Shifts Department Shifts Company Shifts All Locations Clear Busines…" at bounding box center [410, 39] width 546 height 41
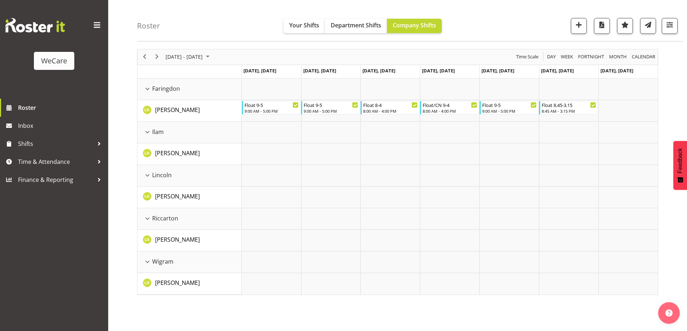
scroll to position [23, 0]
click at [184, 55] on span "[DATE] - [DATE]" at bounding box center [184, 56] width 39 height 9
click at [211, 22] on div "Roster Your Shifts Department Shifts Company Shifts All Locations Clear Busines…" at bounding box center [410, 20] width 546 height 41
click at [188, 52] on span "[DATE] - [DATE]" at bounding box center [184, 56] width 39 height 9
click at [173, 124] on span "15" at bounding box center [173, 123] width 11 height 11
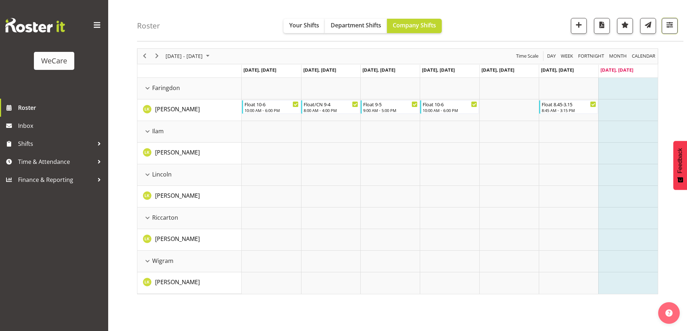
click at [674, 22] on span "button" at bounding box center [669, 24] width 9 height 9
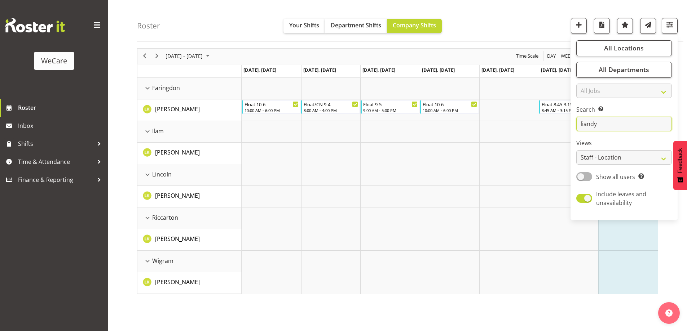
click at [608, 128] on input "liandy" at bounding box center [624, 124] width 96 height 14
drag, startPoint x: 607, startPoint y: 127, endPoint x: 539, endPoint y: 125, distance: 68.5
click at [539, 125] on div "Roster Your Shifts Department Shifts Company Shifts All Locations Clear Busines…" at bounding box center [397, 163] width 578 height 335
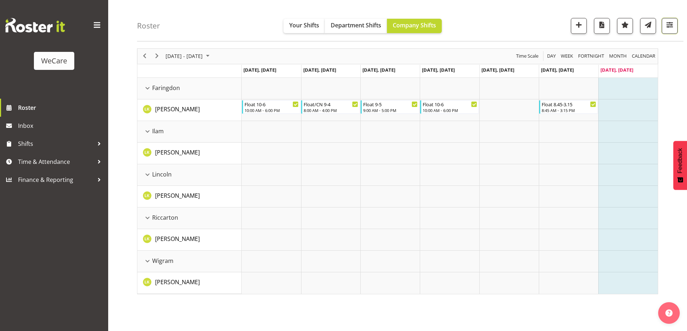
click at [669, 22] on span "button" at bounding box center [669, 24] width 9 height 9
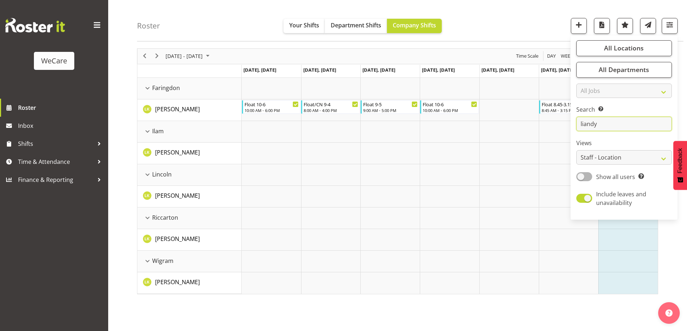
click at [609, 127] on input "liandy" at bounding box center [624, 124] width 96 height 14
type input "l"
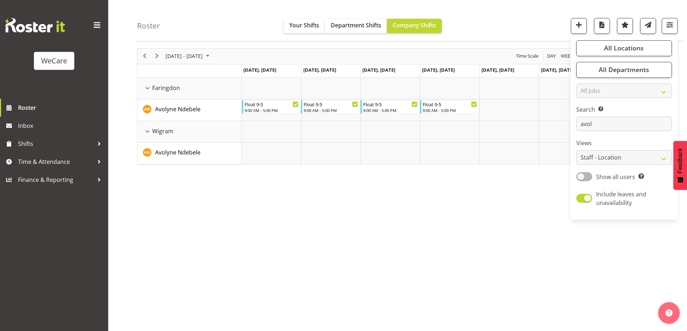
click at [299, 172] on div "[DATE] - [DATE] [DATE] Day Week Fortnight Month calendar Month Agenda Time Scal…" at bounding box center [412, 187] width 550 height 288
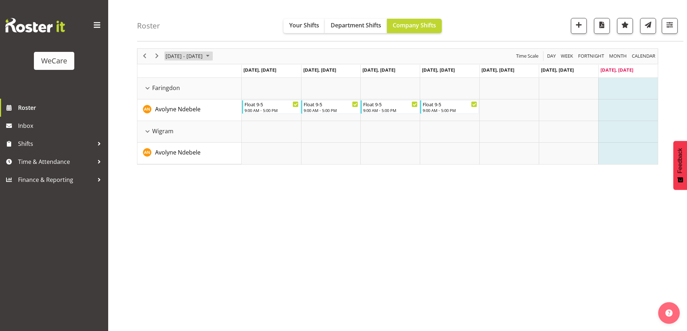
click at [182, 56] on span "[DATE] - [DATE]" at bounding box center [184, 56] width 39 height 9
click at [172, 112] on span "8" at bounding box center [173, 111] width 11 height 11
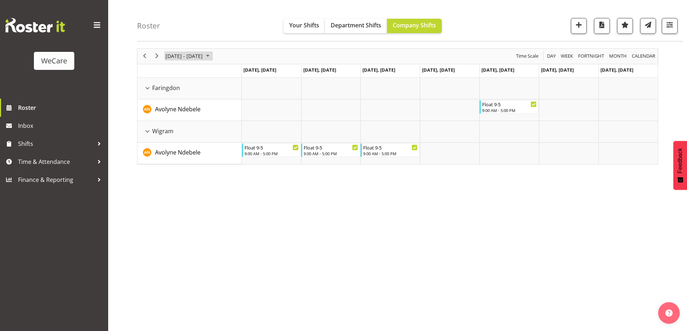
click at [174, 58] on span "[DATE] - [DATE]" at bounding box center [184, 56] width 39 height 9
click at [174, 120] on span "15" at bounding box center [173, 123] width 11 height 11
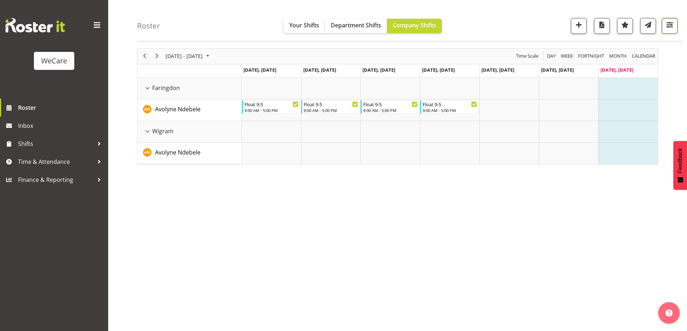
click at [668, 23] on span "button" at bounding box center [669, 24] width 9 height 9
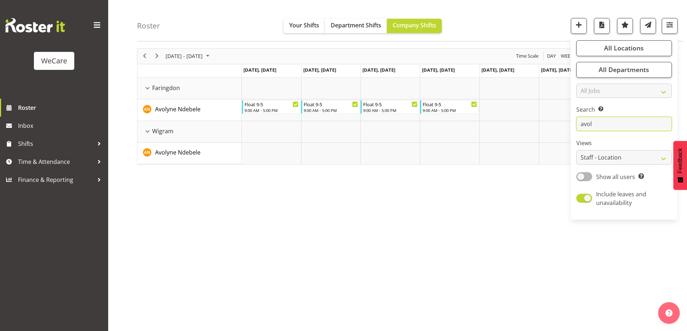
drag, startPoint x: 607, startPoint y: 122, endPoint x: 545, endPoint y: 129, distance: 63.1
click at [545, 129] on div "Roster Your Shifts Department Shifts Company Shifts All Locations Clear Busines…" at bounding box center [397, 163] width 578 height 335
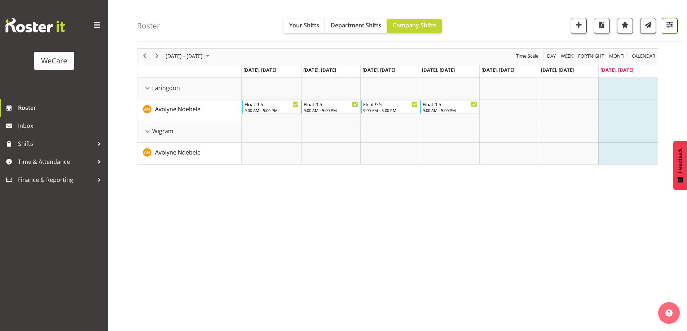
click at [674, 21] on span "button" at bounding box center [669, 24] width 9 height 9
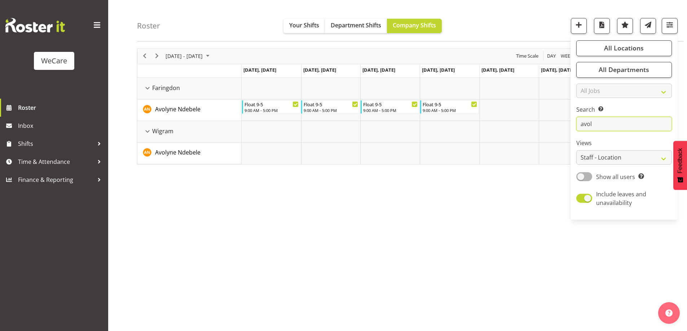
click at [604, 125] on input "avol" at bounding box center [624, 124] width 96 height 14
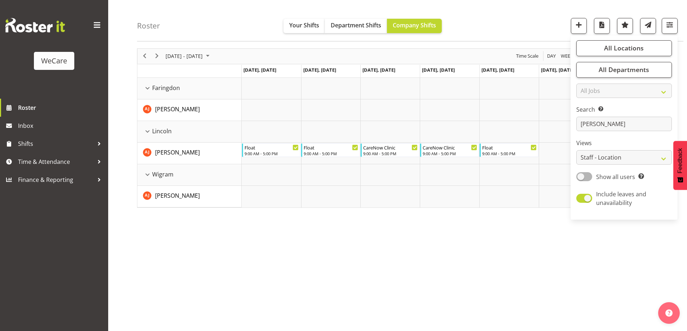
drag, startPoint x: 513, startPoint y: 19, endPoint x: 471, endPoint y: 41, distance: 46.9
click at [512, 19] on div "Roster Your Shifts Department Shifts Company Shifts All Locations Clear Busines…" at bounding box center [410, 20] width 546 height 41
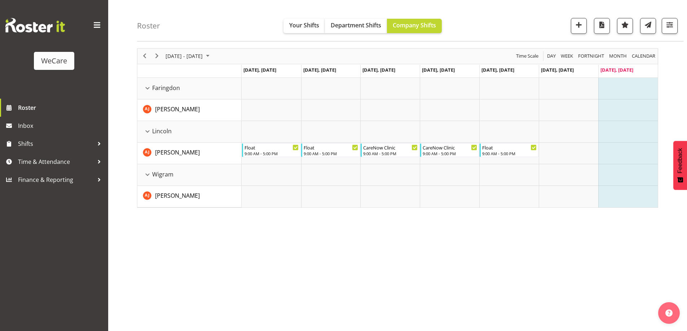
drag, startPoint x: 302, startPoint y: 290, endPoint x: 254, endPoint y: 256, distance: 58.7
click at [302, 290] on div "[DATE] - [DATE] [DATE] Day Week Fortnight Month calendar Month Agenda Time Scal…" at bounding box center [412, 187] width 550 height 288
click at [182, 57] on span "[DATE] - [DATE]" at bounding box center [184, 56] width 39 height 9
click at [175, 111] on span "8" at bounding box center [173, 111] width 11 height 11
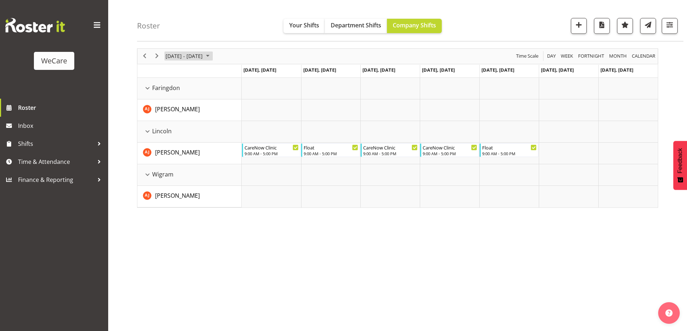
click at [190, 54] on span "[DATE] - [DATE]" at bounding box center [184, 56] width 39 height 9
click at [171, 122] on span "15" at bounding box center [173, 123] width 11 height 11
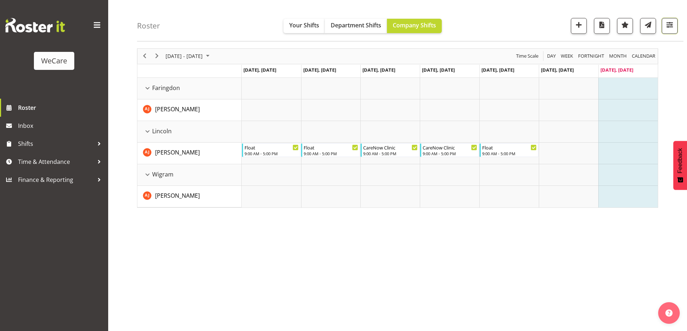
click at [663, 25] on button "button" at bounding box center [669, 26] width 16 height 16
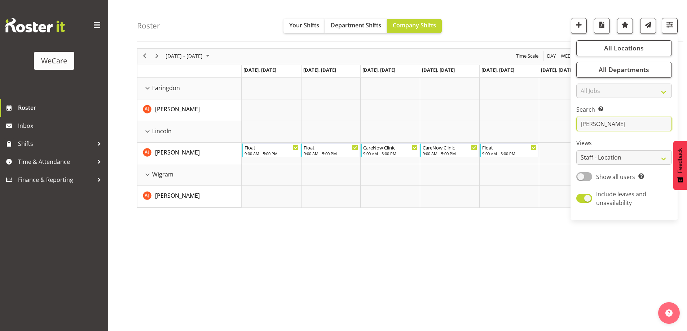
click at [603, 124] on input "[PERSON_NAME]" at bounding box center [624, 124] width 96 height 14
type input "a"
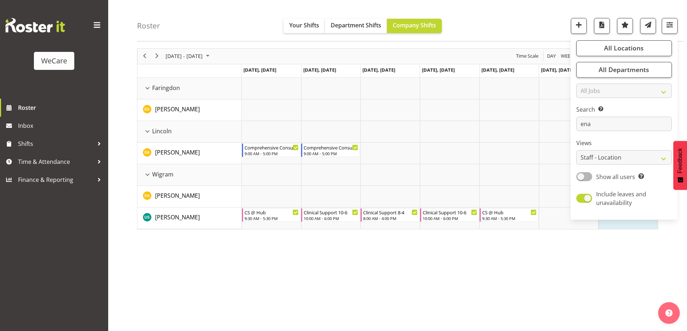
click at [477, 18] on div "Roster Your Shifts Department Shifts Company Shifts All Locations Clear Busines…" at bounding box center [410, 20] width 546 height 41
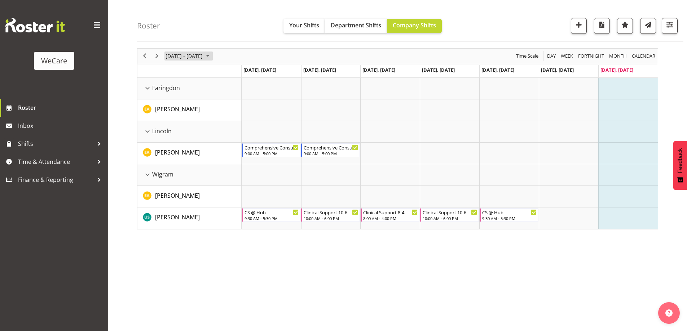
click at [203, 55] on span "[DATE] - [DATE]" at bounding box center [184, 56] width 39 height 9
click at [176, 114] on span "8" at bounding box center [173, 111] width 11 height 11
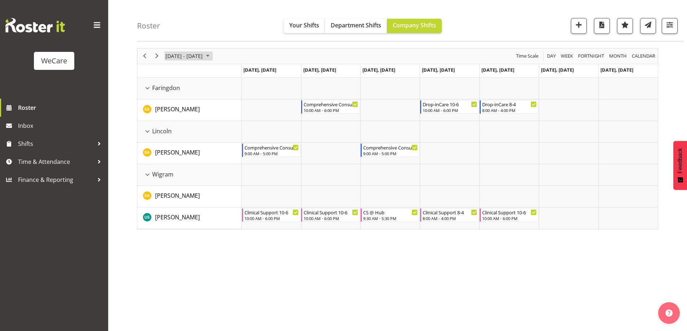
click at [186, 55] on span "[DATE] - [DATE]" at bounding box center [184, 56] width 39 height 9
click at [175, 124] on span "15" at bounding box center [173, 123] width 11 height 11
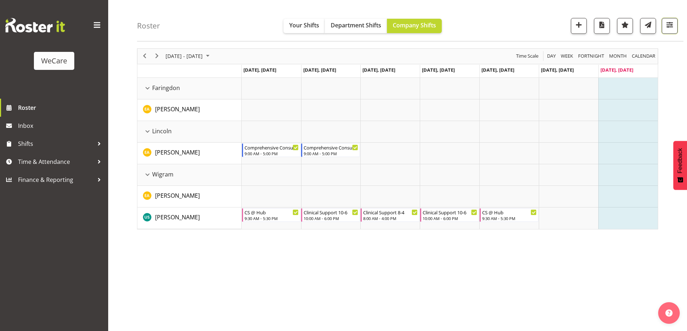
click at [665, 26] on span "button" at bounding box center [669, 24] width 9 height 9
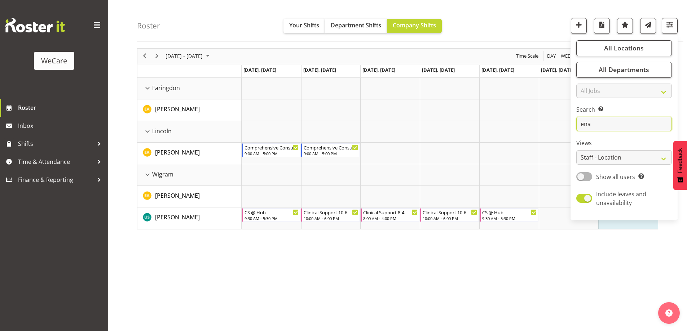
drag, startPoint x: 604, startPoint y: 124, endPoint x: 533, endPoint y: 130, distance: 70.9
click at [534, 130] on div "Roster Your Shifts Department Shifts Company Shifts All Locations Clear Busines…" at bounding box center [397, 163] width 578 height 335
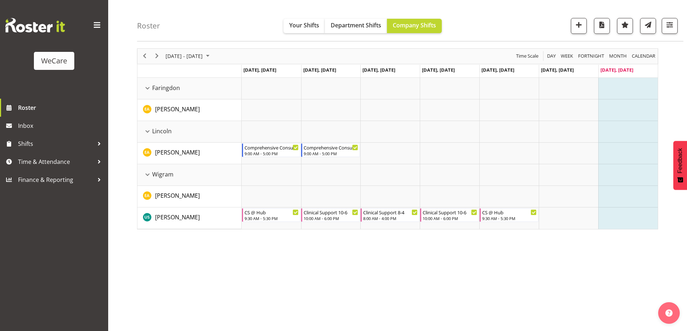
click at [678, 26] on div "Roster Your Shifts Department Shifts Company Shifts All Locations Clear Busines…" at bounding box center [410, 20] width 546 height 41
click at [675, 22] on button "button" at bounding box center [669, 26] width 16 height 16
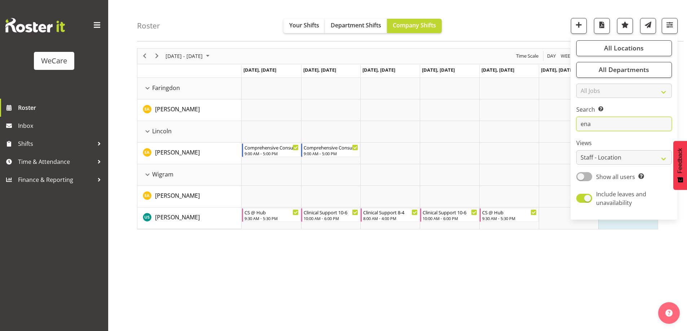
click at [604, 123] on input "ena" at bounding box center [624, 124] width 96 height 14
type input "e"
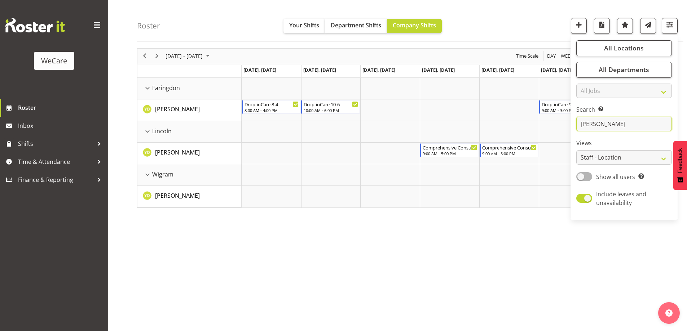
type input "[PERSON_NAME]"
click at [485, 237] on div "[DATE] - [DATE] [DATE] Day Week Fortnight Month calendar Month Agenda Time Scal…" at bounding box center [412, 187] width 550 height 288
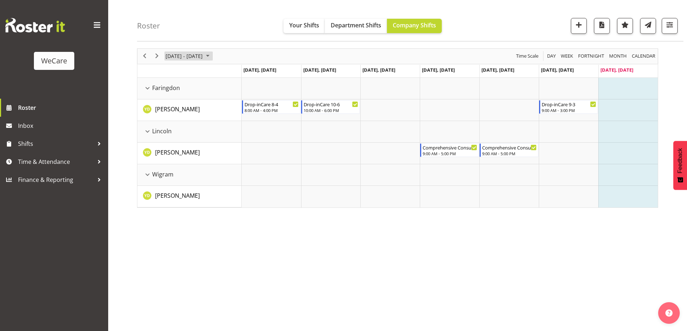
click at [201, 55] on span "[DATE] - [DATE]" at bounding box center [184, 56] width 39 height 9
click at [176, 108] on span "8" at bounding box center [173, 111] width 11 height 11
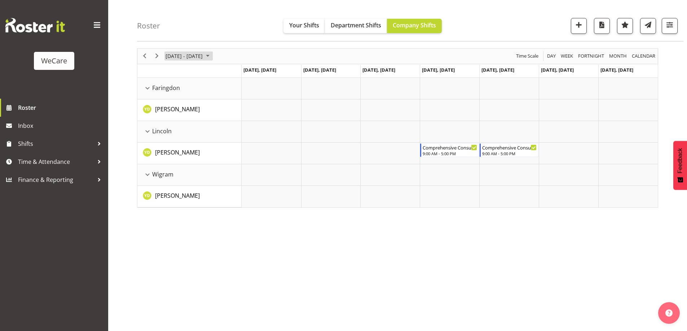
click at [202, 53] on span "[DATE] - [DATE]" at bounding box center [184, 56] width 39 height 9
click at [173, 123] on span "15" at bounding box center [173, 123] width 11 height 11
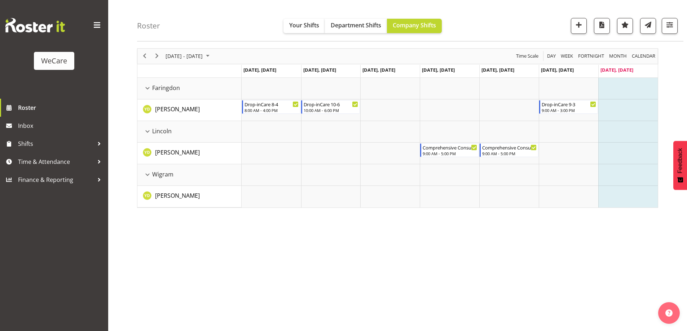
scroll to position [23, 0]
click at [669, 22] on span "button" at bounding box center [669, 24] width 9 height 9
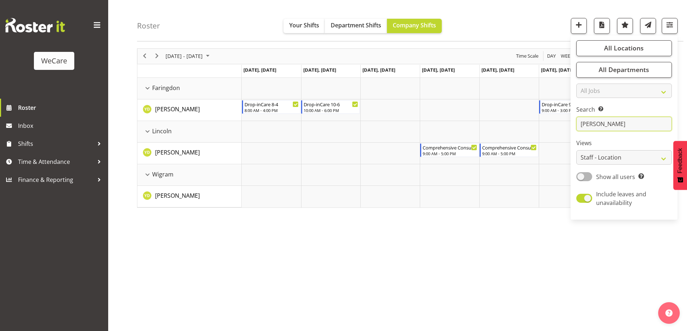
click at [625, 128] on input "[PERSON_NAME]" at bounding box center [624, 124] width 96 height 14
type input "y"
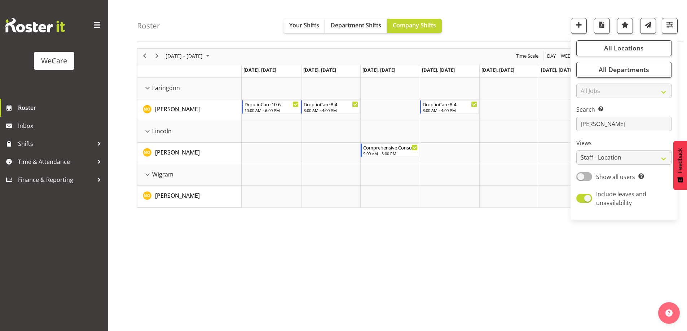
drag, startPoint x: 250, startPoint y: 280, endPoint x: 260, endPoint y: 274, distance: 11.0
click at [251, 280] on div "September 15 - 21, 2025 Today Day Week Fortnight Month calendar Month Agenda Ti…" at bounding box center [412, 187] width 550 height 288
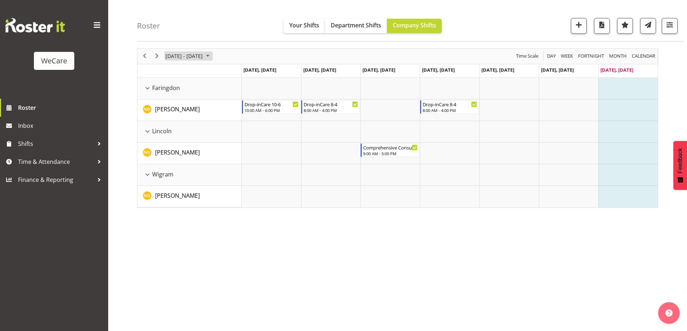
click at [191, 54] on span "[DATE] - [DATE]" at bounding box center [184, 56] width 39 height 9
click at [174, 114] on span "8" at bounding box center [173, 111] width 11 height 11
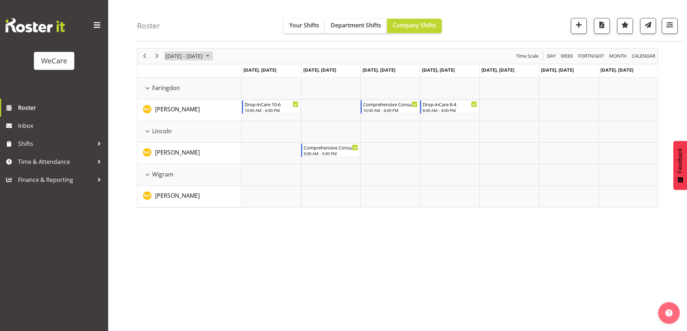
click at [199, 52] on span "[DATE] - [DATE]" at bounding box center [184, 56] width 39 height 9
click at [172, 125] on span "15" at bounding box center [173, 123] width 11 height 11
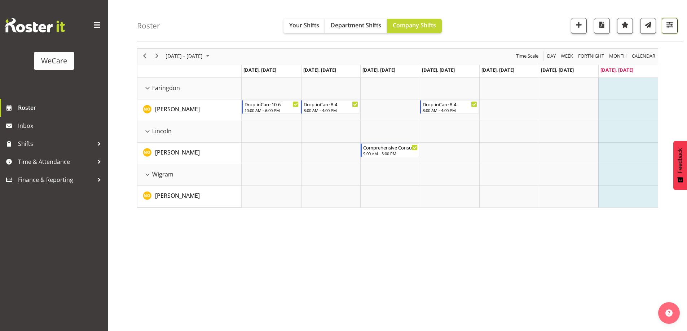
click at [670, 25] on span "button" at bounding box center [669, 24] width 9 height 9
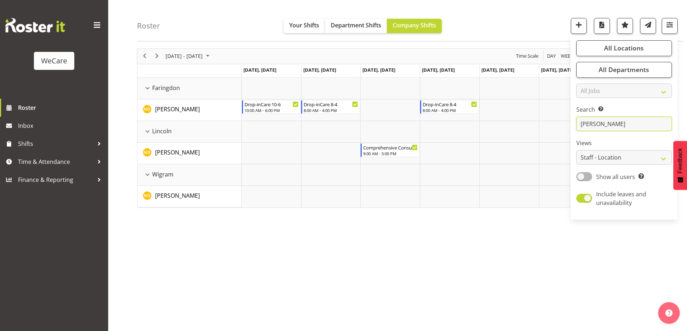
click at [616, 129] on input "natasha" at bounding box center [624, 124] width 96 height 14
type input "n"
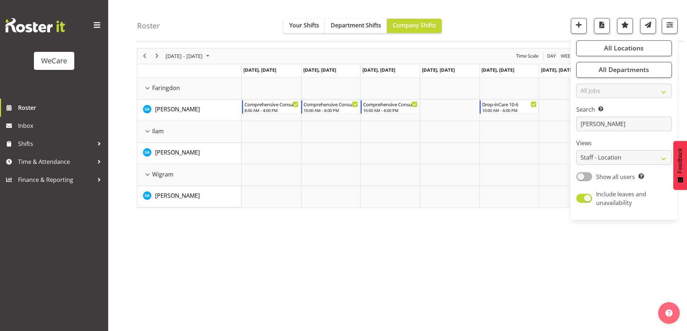
click at [374, 288] on div "September 15 - 21, 2025 Today Day Week Fortnight Month calendar Month Agenda Ti…" at bounding box center [412, 187] width 550 height 288
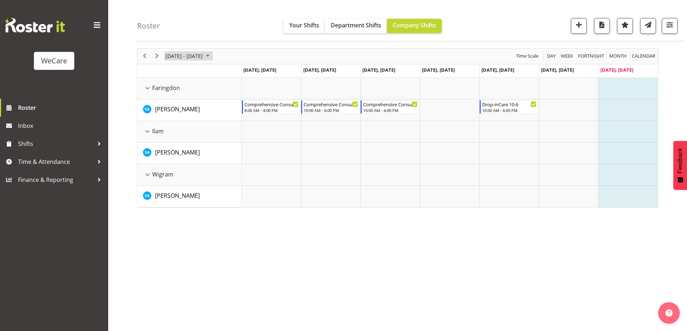
click at [174, 55] on span "[DATE] - [DATE]" at bounding box center [184, 56] width 39 height 9
click at [173, 111] on span "8" at bounding box center [173, 111] width 11 height 11
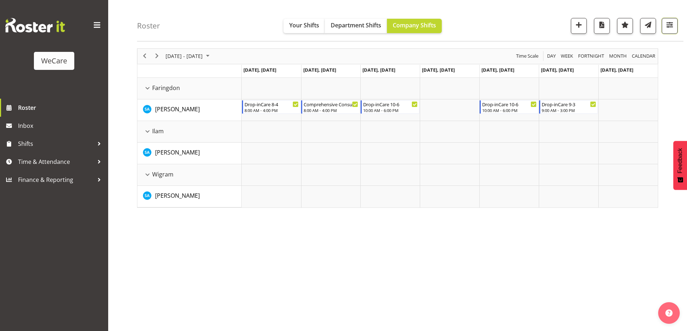
click at [669, 23] on span "button" at bounding box center [669, 24] width 9 height 9
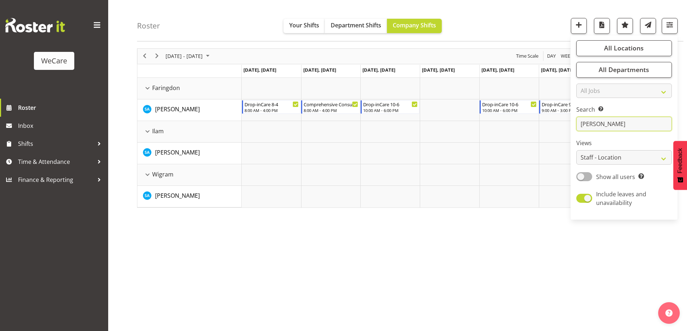
click at [621, 124] on input "sarah" at bounding box center [624, 124] width 96 height 14
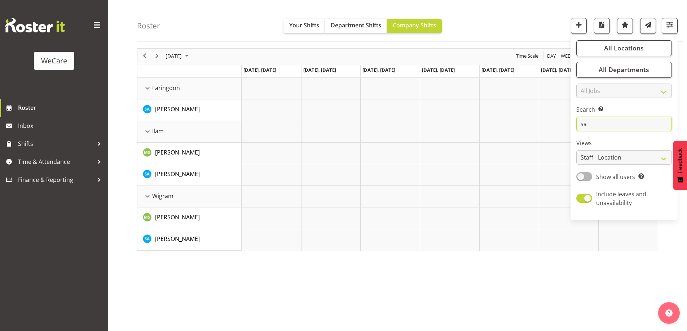
type input "s"
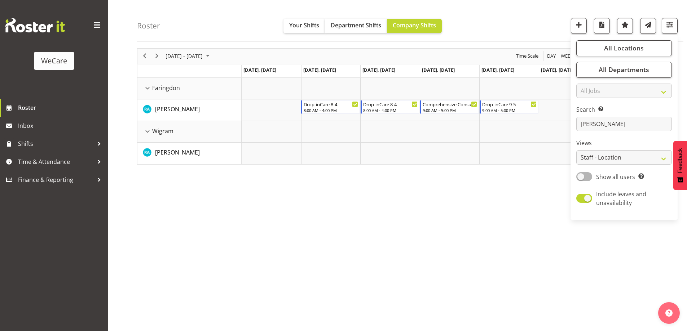
click at [354, 242] on div "September 08 - 14, 2025 Today Day Week Fortnight Month calendar Month Agenda Ti…" at bounding box center [412, 187] width 550 height 288
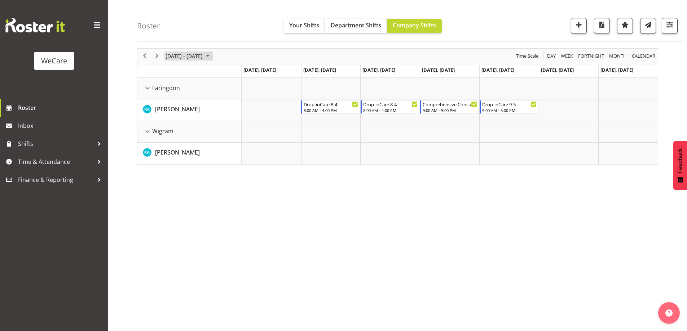
click at [181, 54] on span "[DATE] - [DATE]" at bounding box center [184, 56] width 39 height 9
click at [170, 128] on td "15" at bounding box center [173, 123] width 12 height 12
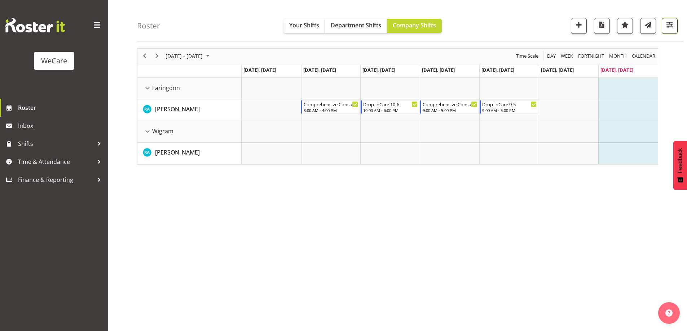
click at [671, 23] on span "button" at bounding box center [669, 24] width 9 height 9
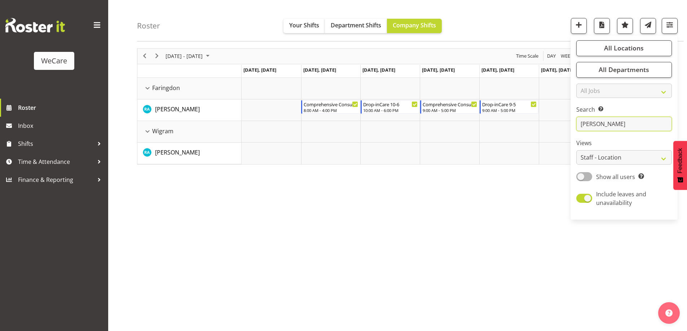
click at [632, 120] on input "rachna" at bounding box center [624, 124] width 96 height 14
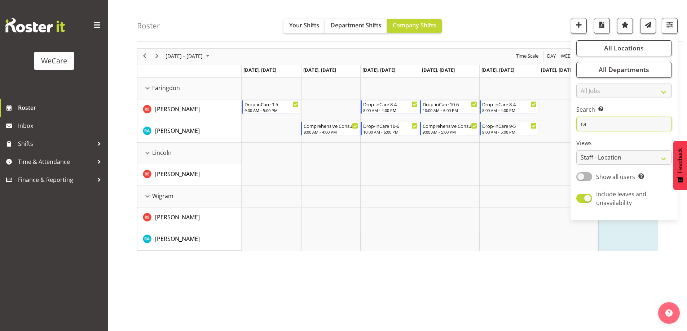
type input "r"
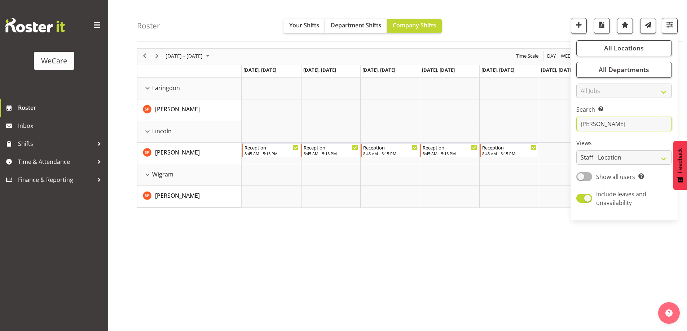
type input "[PERSON_NAME]"
drag, startPoint x: 527, startPoint y: 221, endPoint x: 515, endPoint y: 217, distance: 12.7
click at [521, 218] on div "September 15 - 21, 2025 Today Day Week Fortnight Month calendar Month Agenda Ti…" at bounding box center [412, 187] width 550 height 288
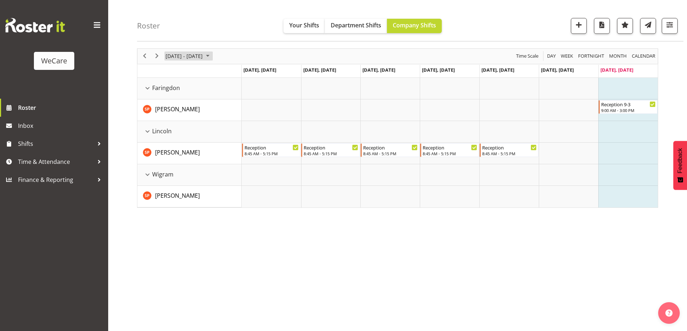
click at [203, 55] on span "[DATE] - [DATE]" at bounding box center [184, 56] width 39 height 9
click at [176, 136] on span "22" at bounding box center [173, 135] width 11 height 11
